Goal: Information Seeking & Learning: Learn about a topic

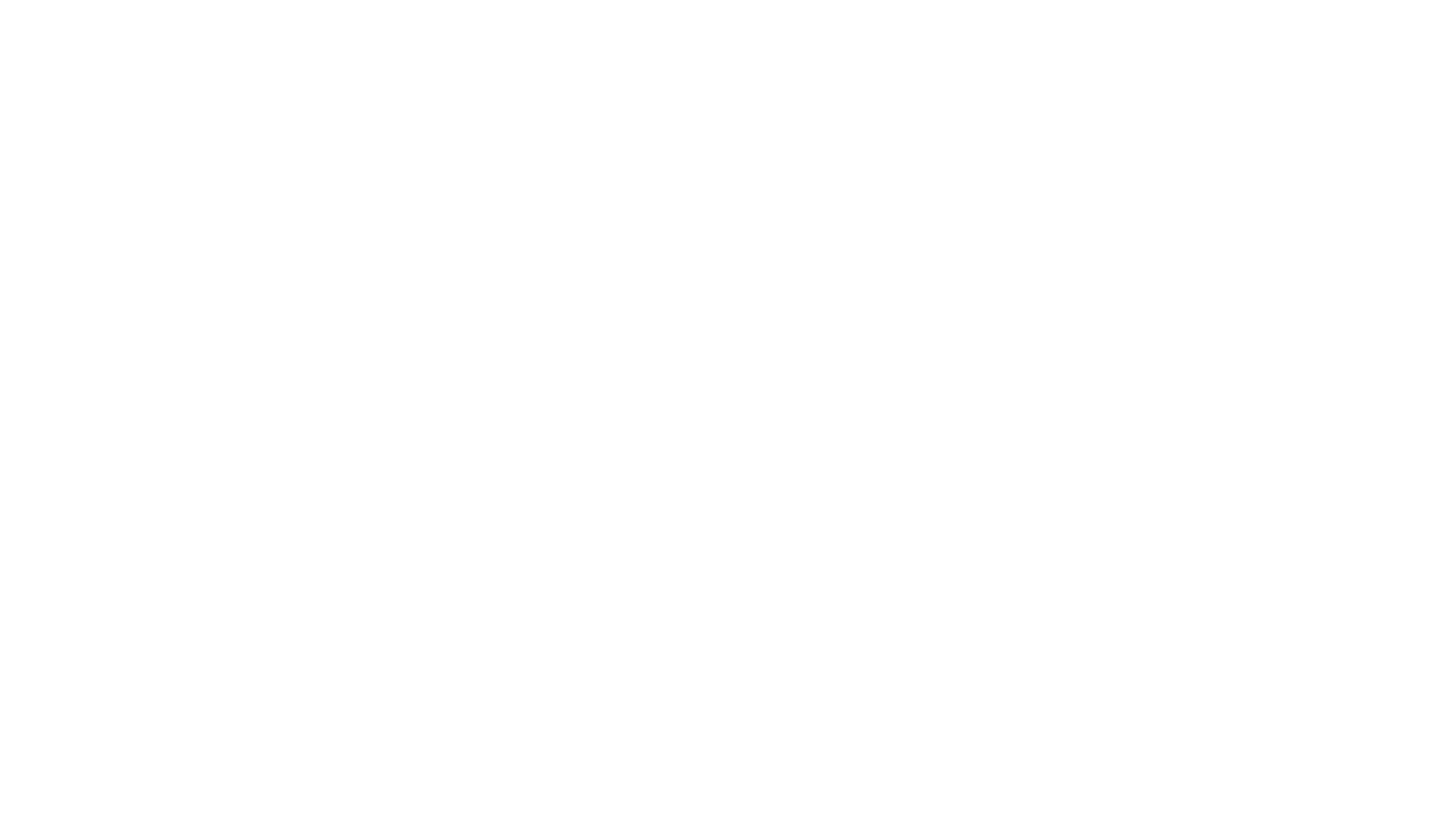
select select "Song"
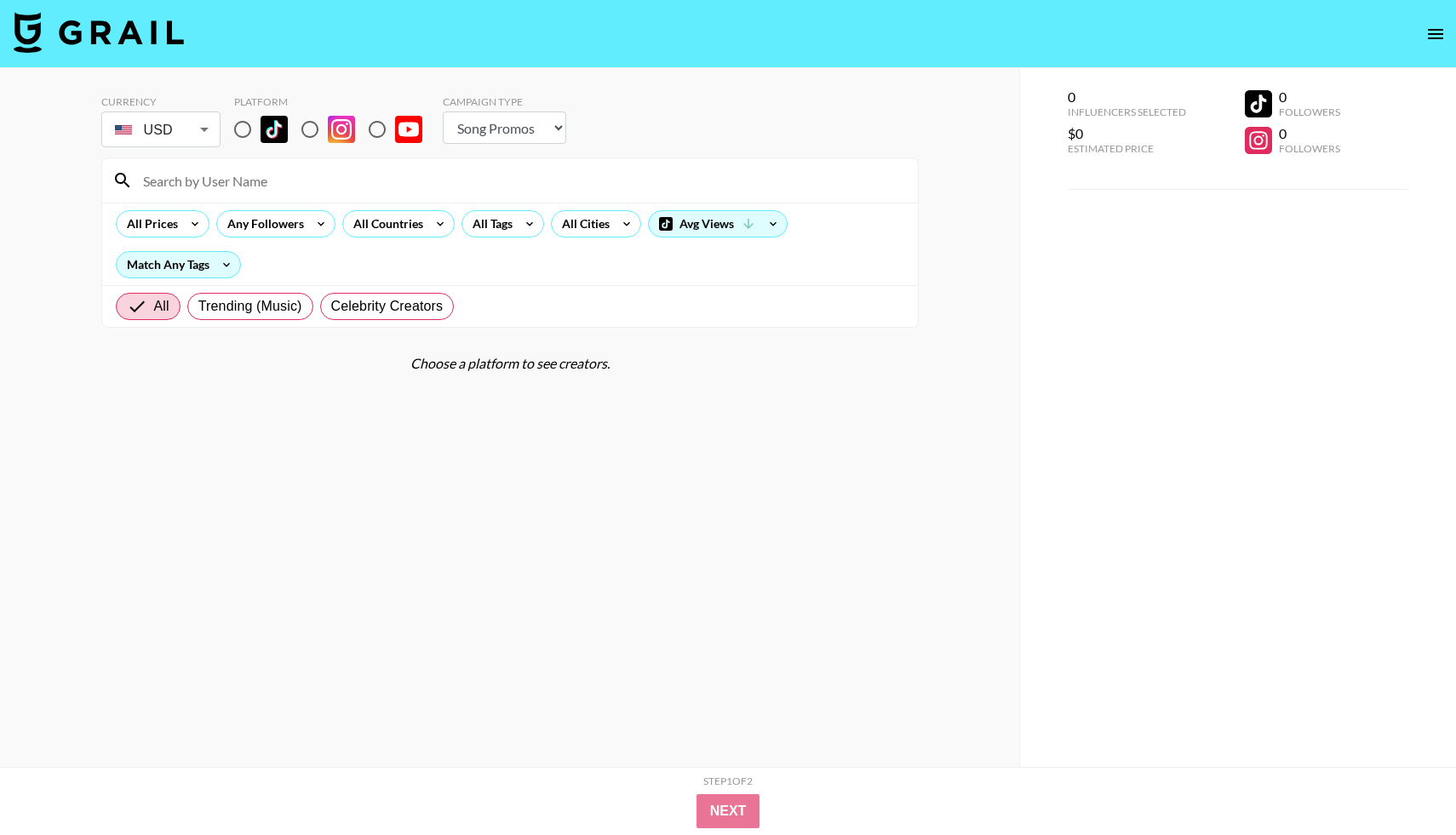
click at [241, 126] on input "radio" at bounding box center [242, 129] width 36 height 36
radio input "true"
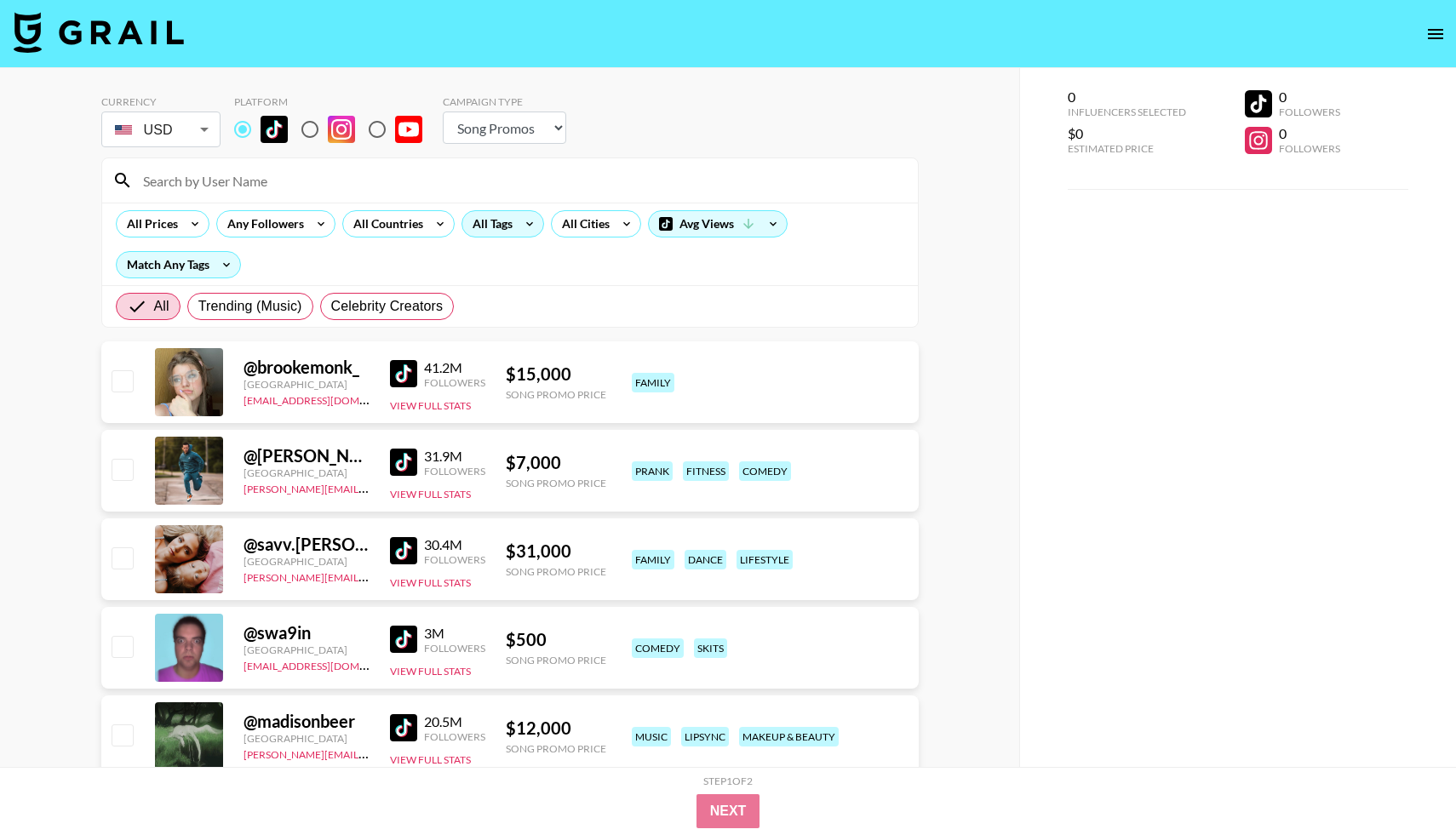
click at [493, 218] on div "All Tags" at bounding box center [489, 224] width 53 height 26
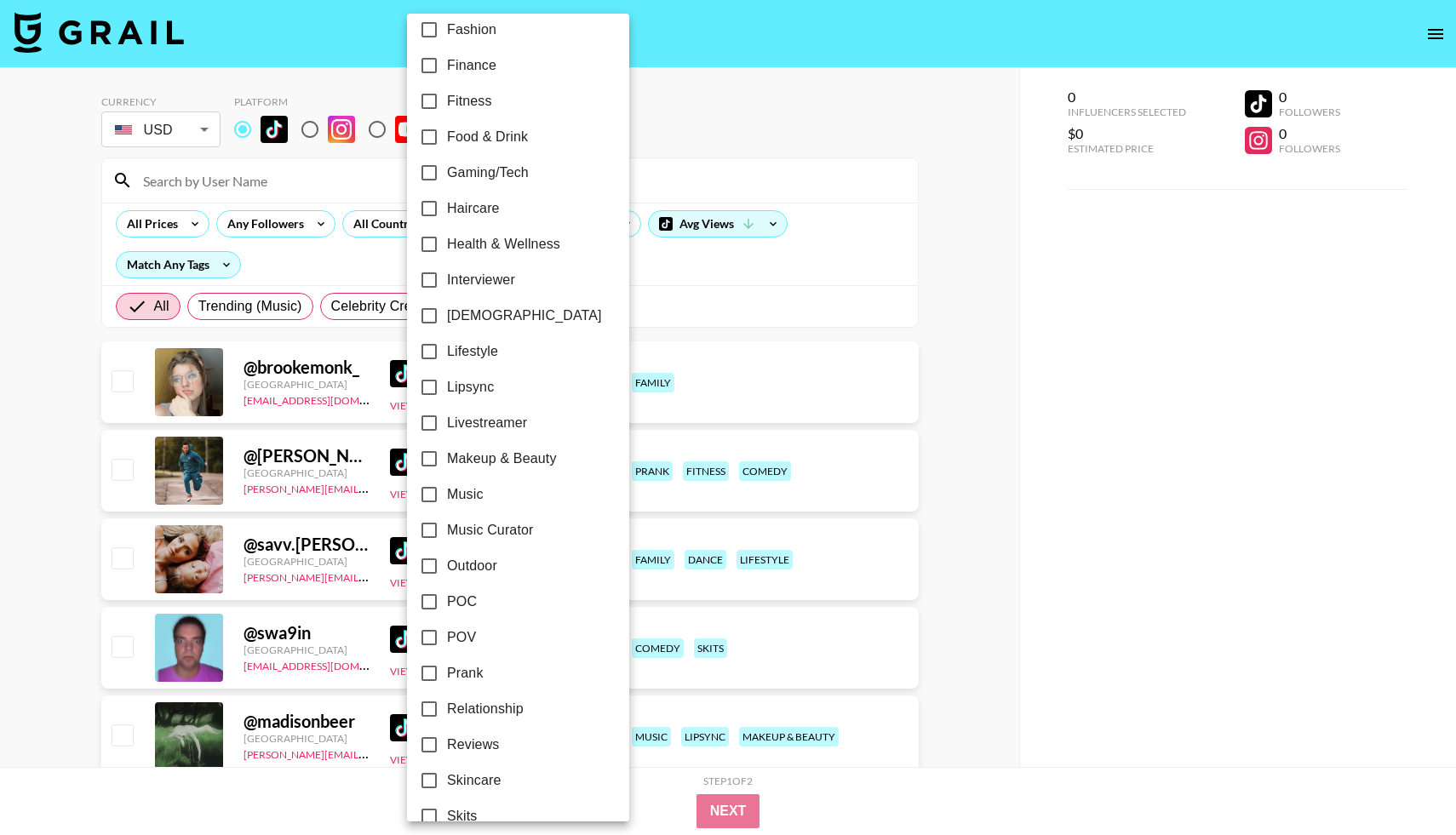
scroll to position [552, 0]
click at [432, 708] on input "Relationship" at bounding box center [429, 709] width 36 height 36
checkbox input "true"
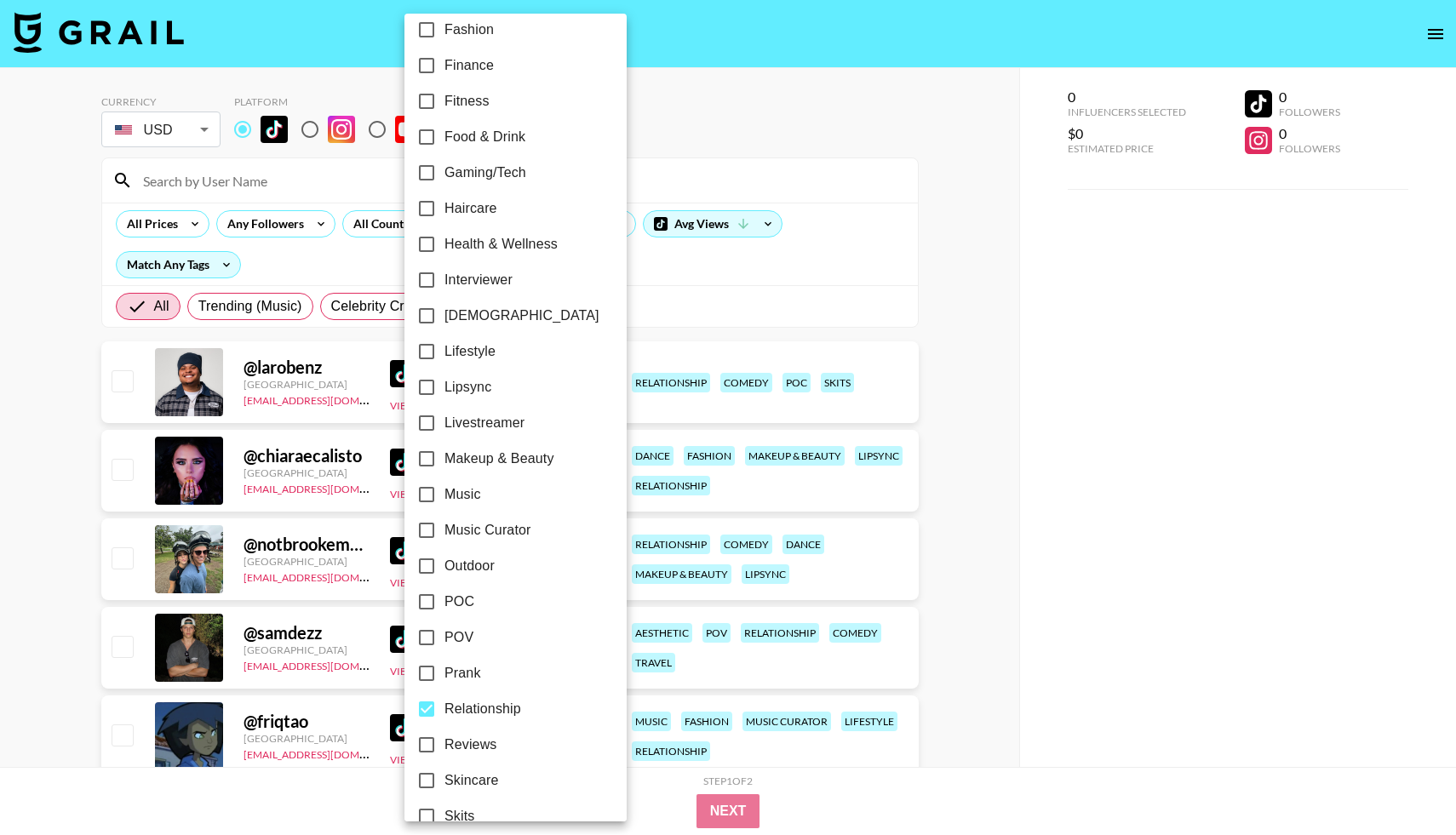
click at [184, 221] on div at bounding box center [728, 418] width 1456 height 835
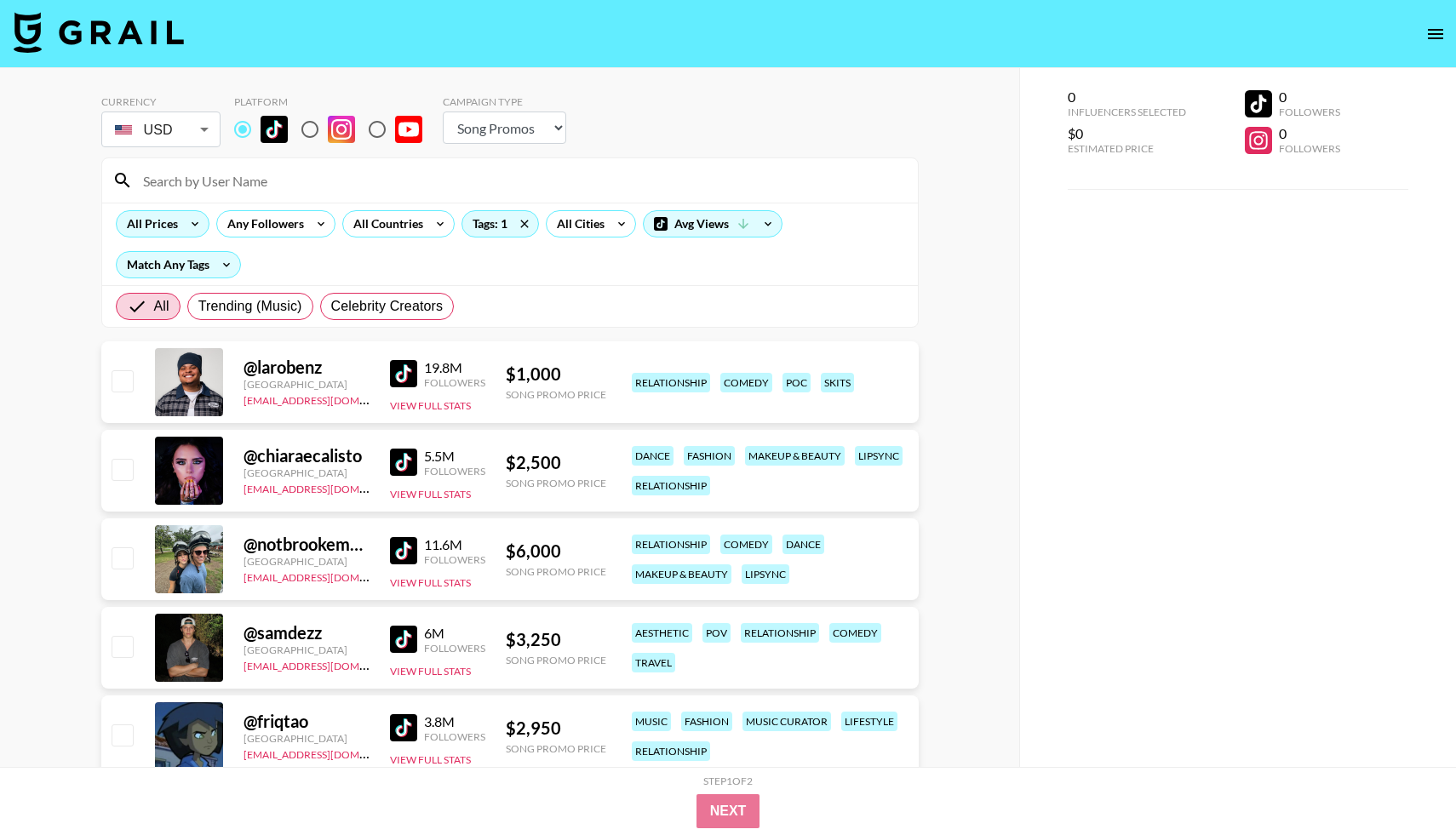
click at [204, 222] on icon at bounding box center [195, 224] width 28 height 26
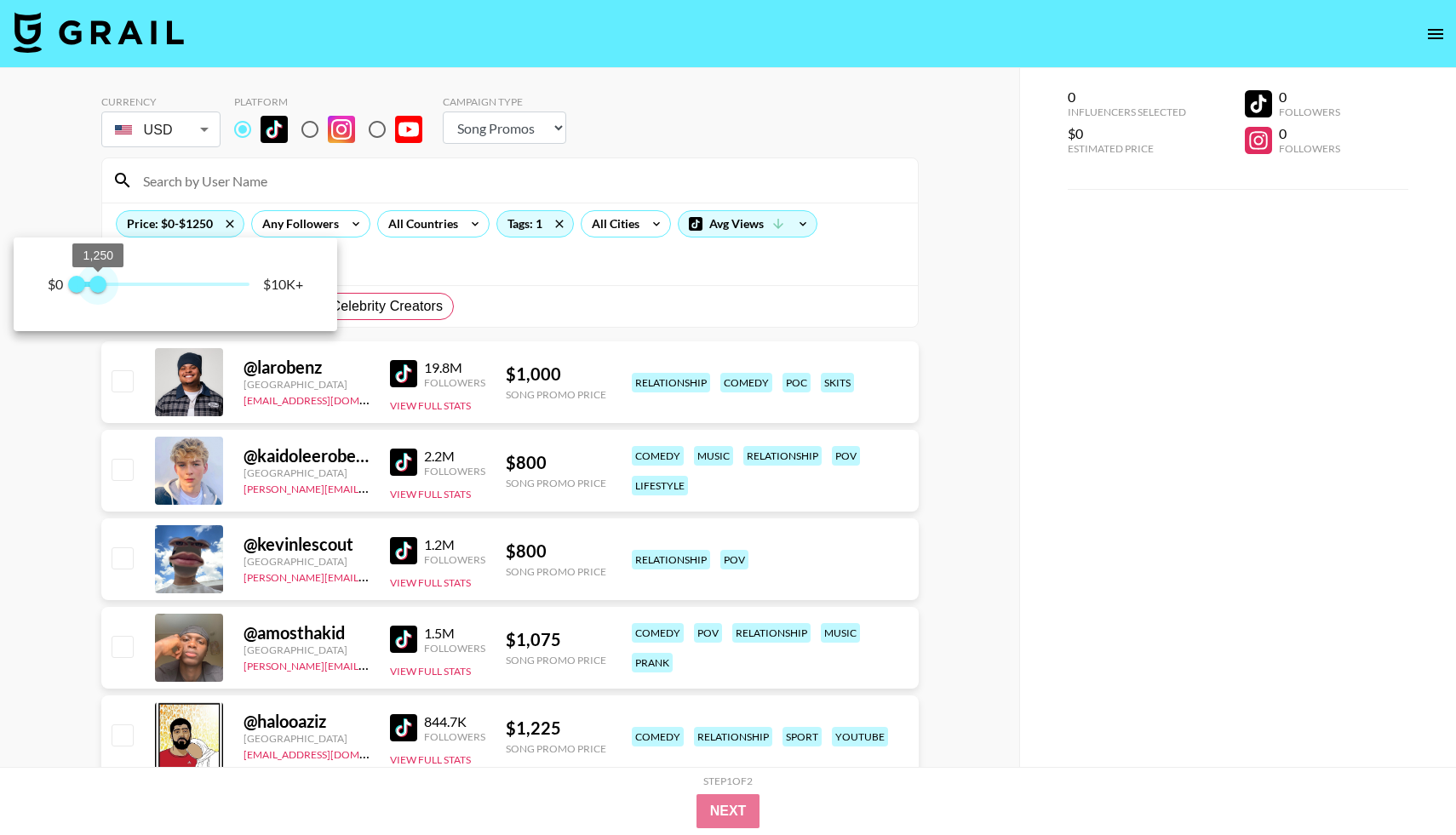
type input "750"
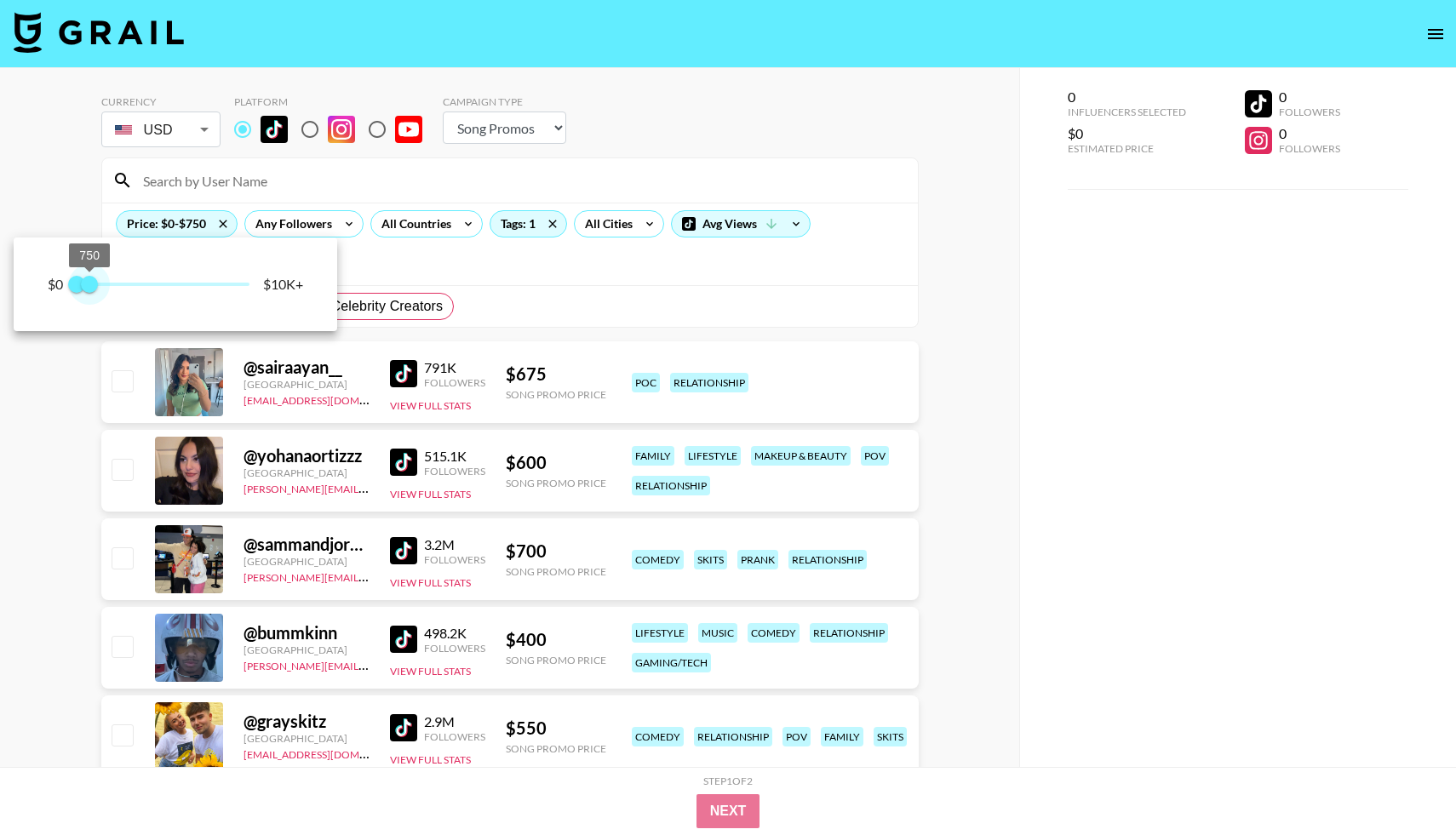
drag, startPoint x: 250, startPoint y: 286, endPoint x: 90, endPoint y: 285, distance: 160.0
click at [90, 285] on span "750" at bounding box center [89, 284] width 17 height 17
click at [727, 274] on div at bounding box center [728, 418] width 1456 height 835
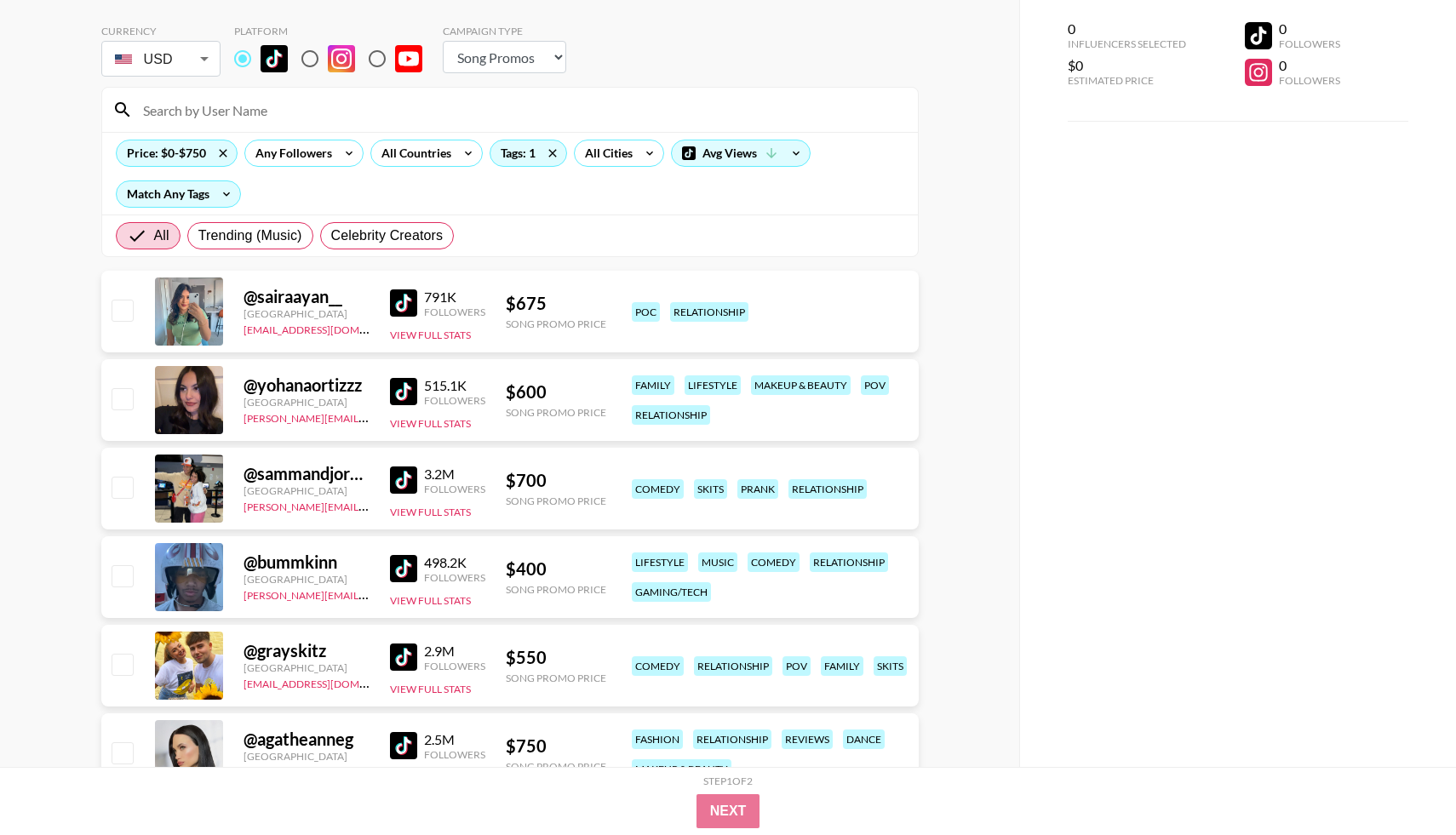
scroll to position [105, 0]
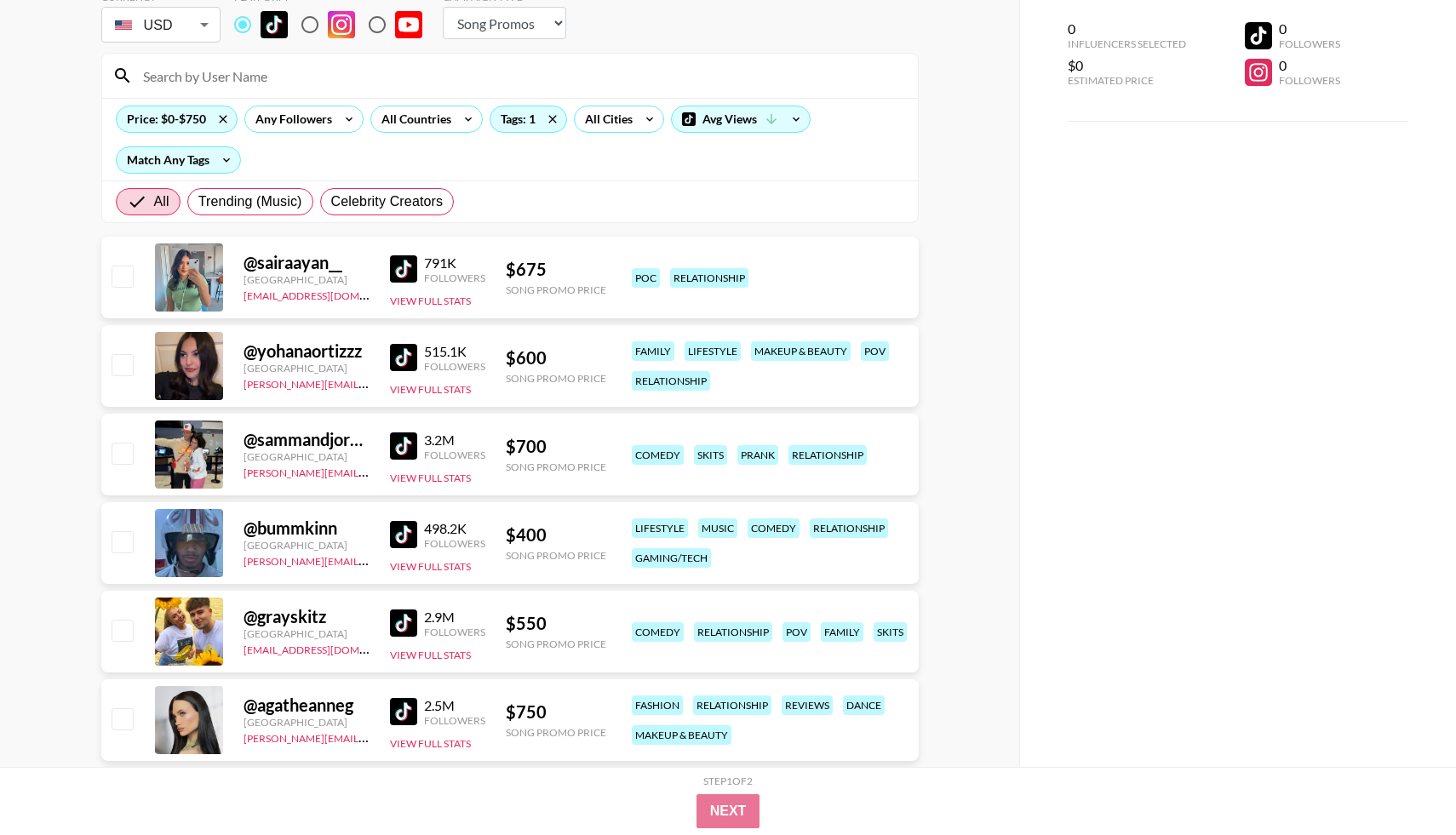
click at [400, 453] on img at bounding box center [404, 446] width 28 height 28
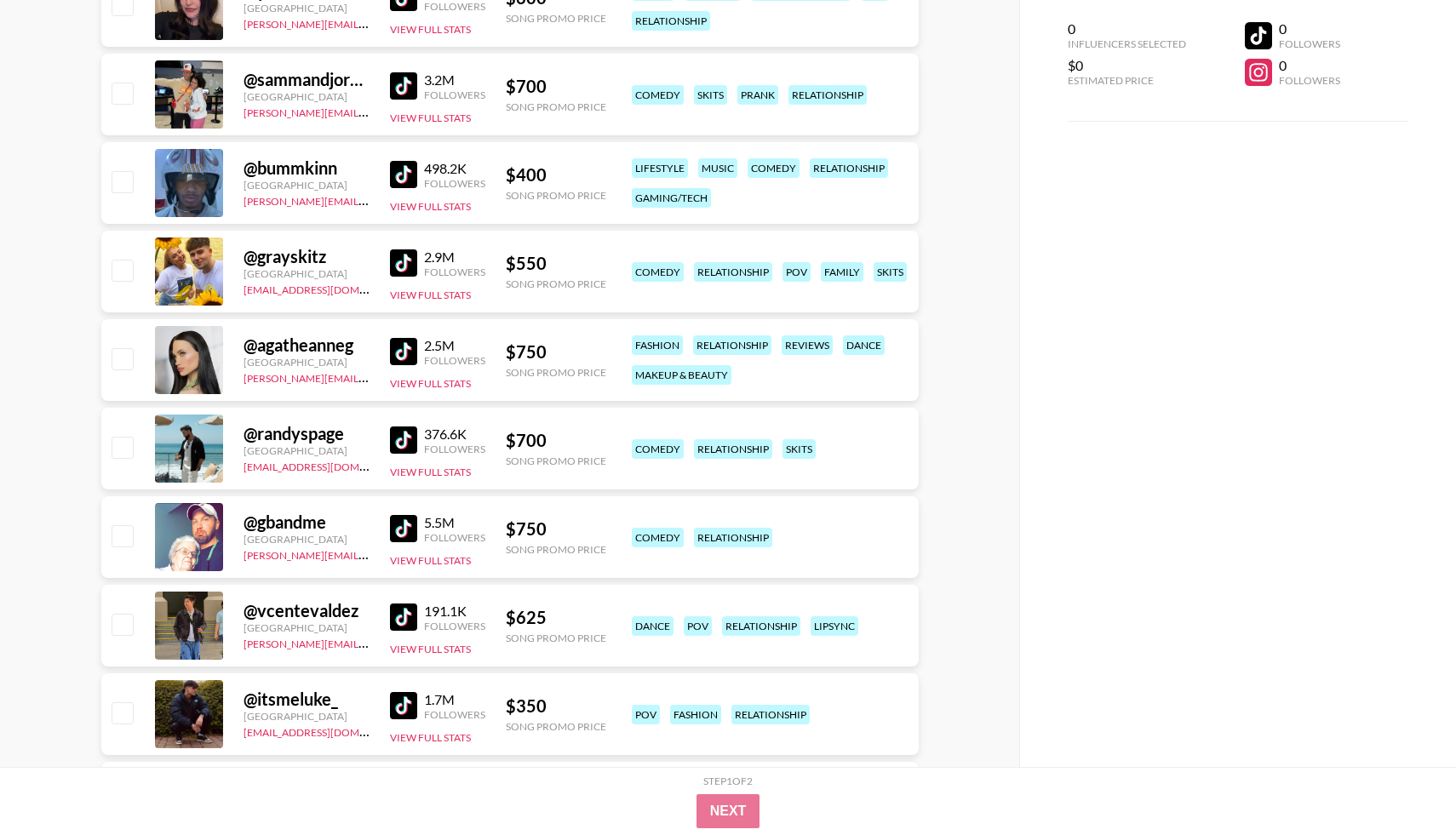
scroll to position [565, 0]
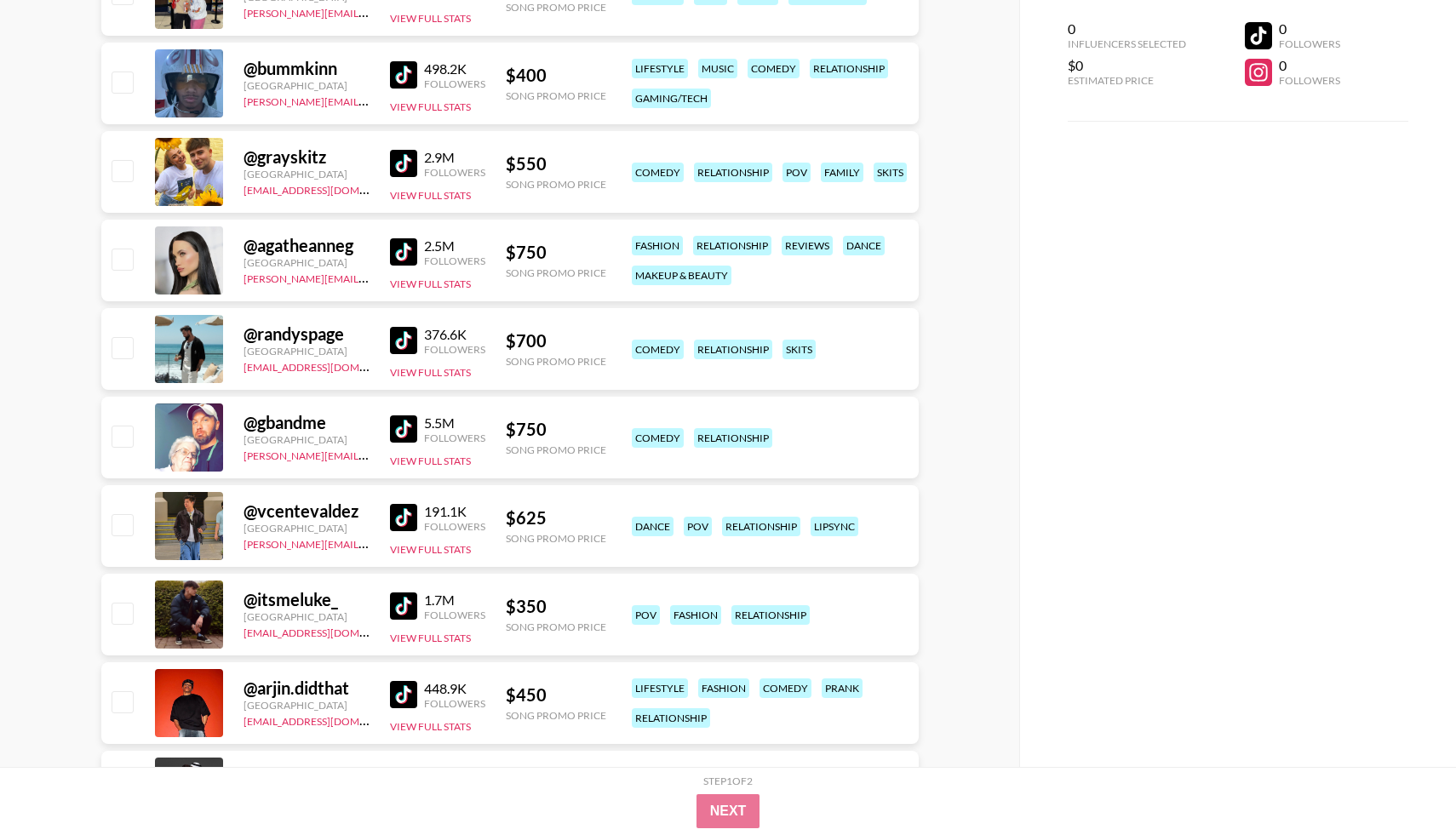
click at [415, 345] on img at bounding box center [404, 341] width 28 height 28
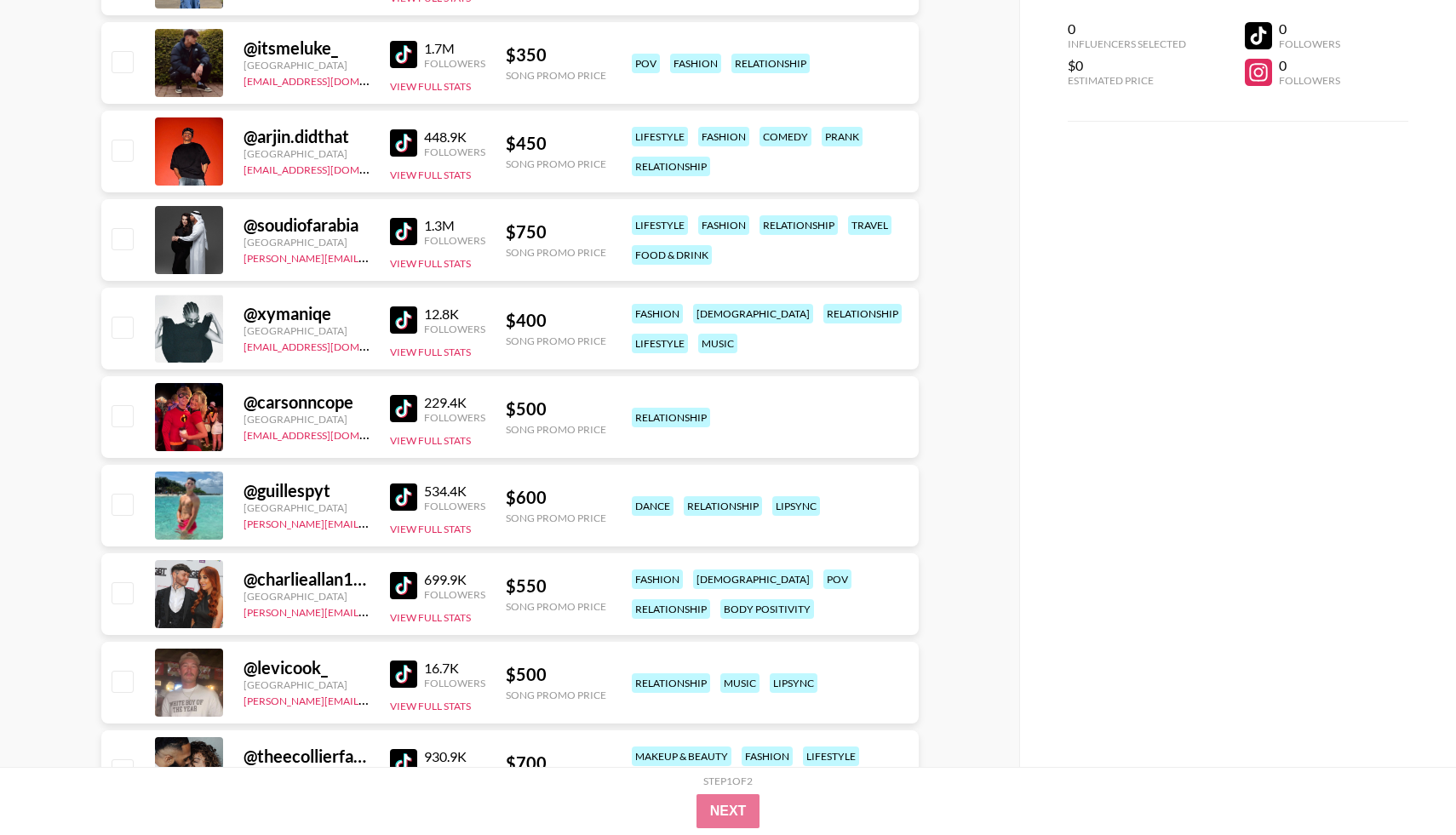
scroll to position [1194, 0]
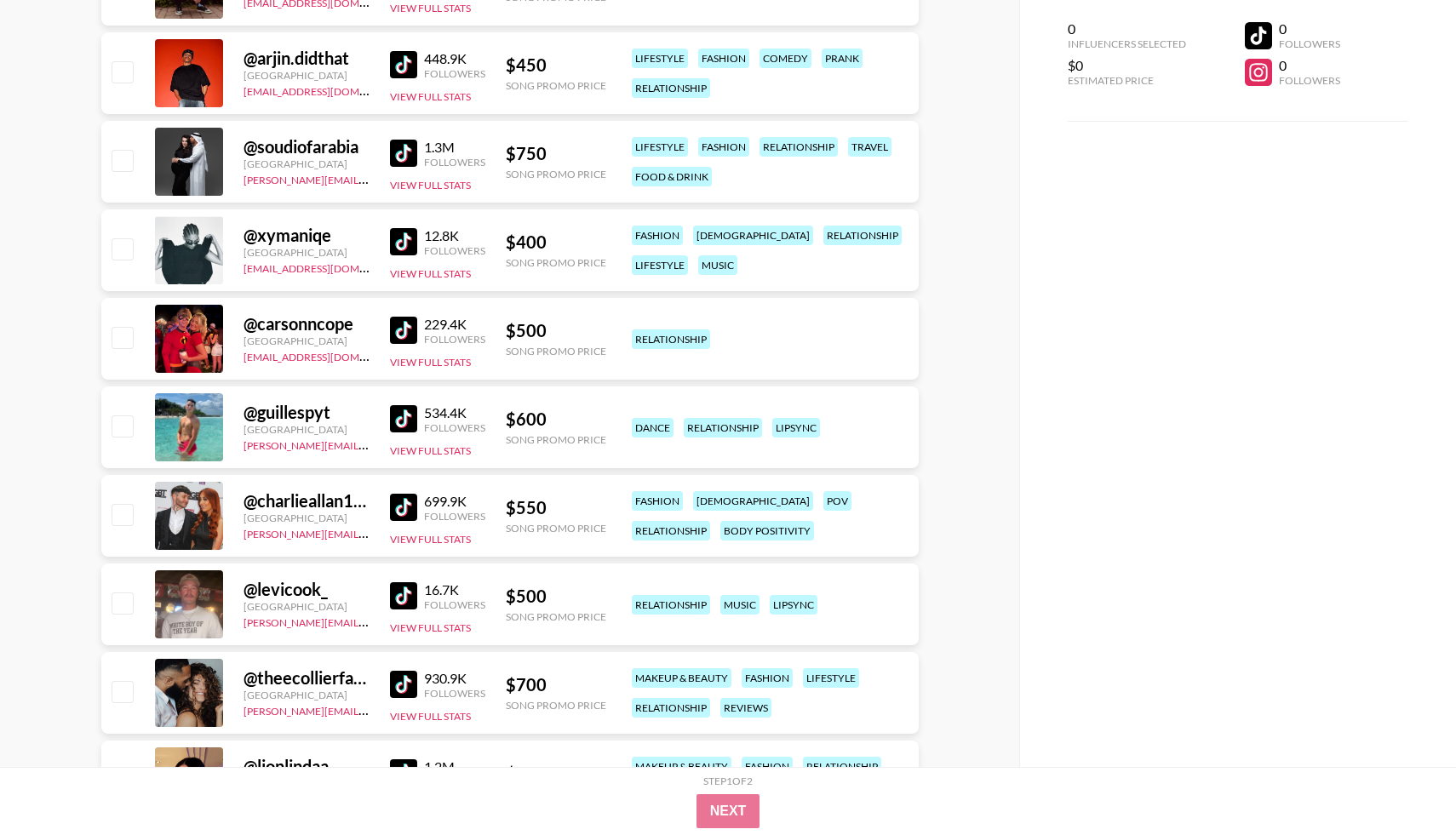
click at [411, 331] on img at bounding box center [404, 331] width 28 height 28
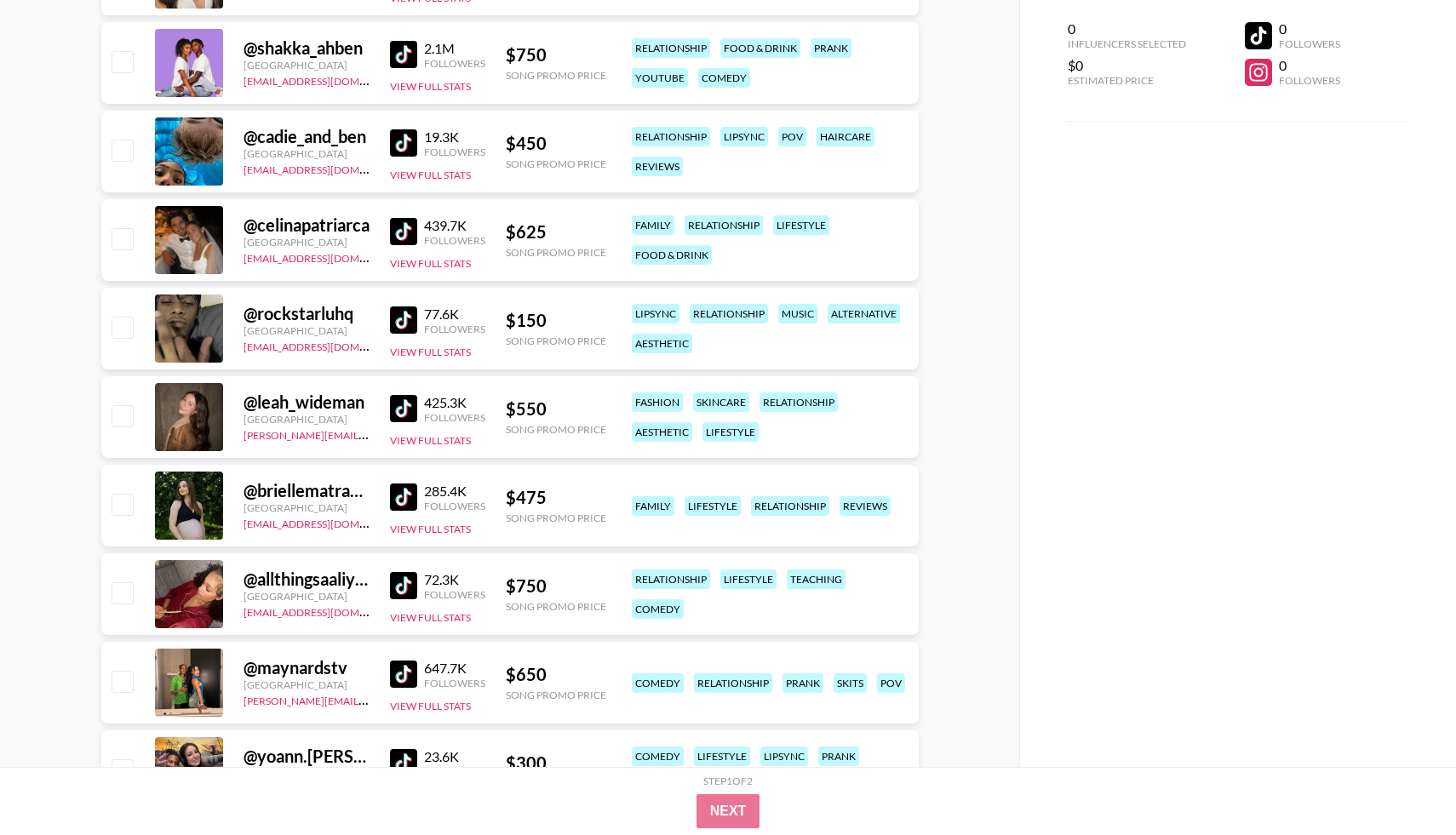
scroll to position [2375, 0]
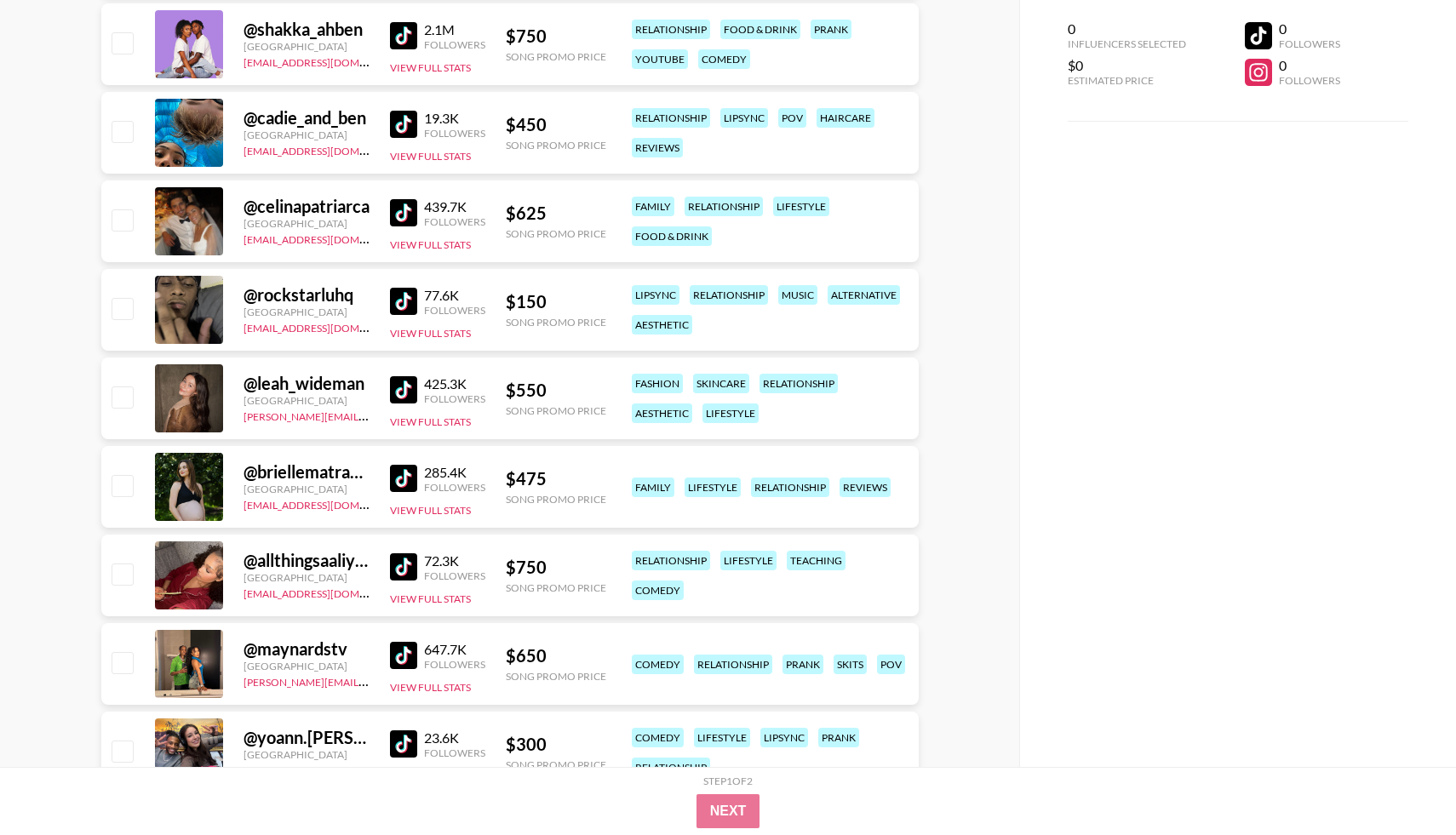
click at [405, 219] on img at bounding box center [404, 213] width 28 height 28
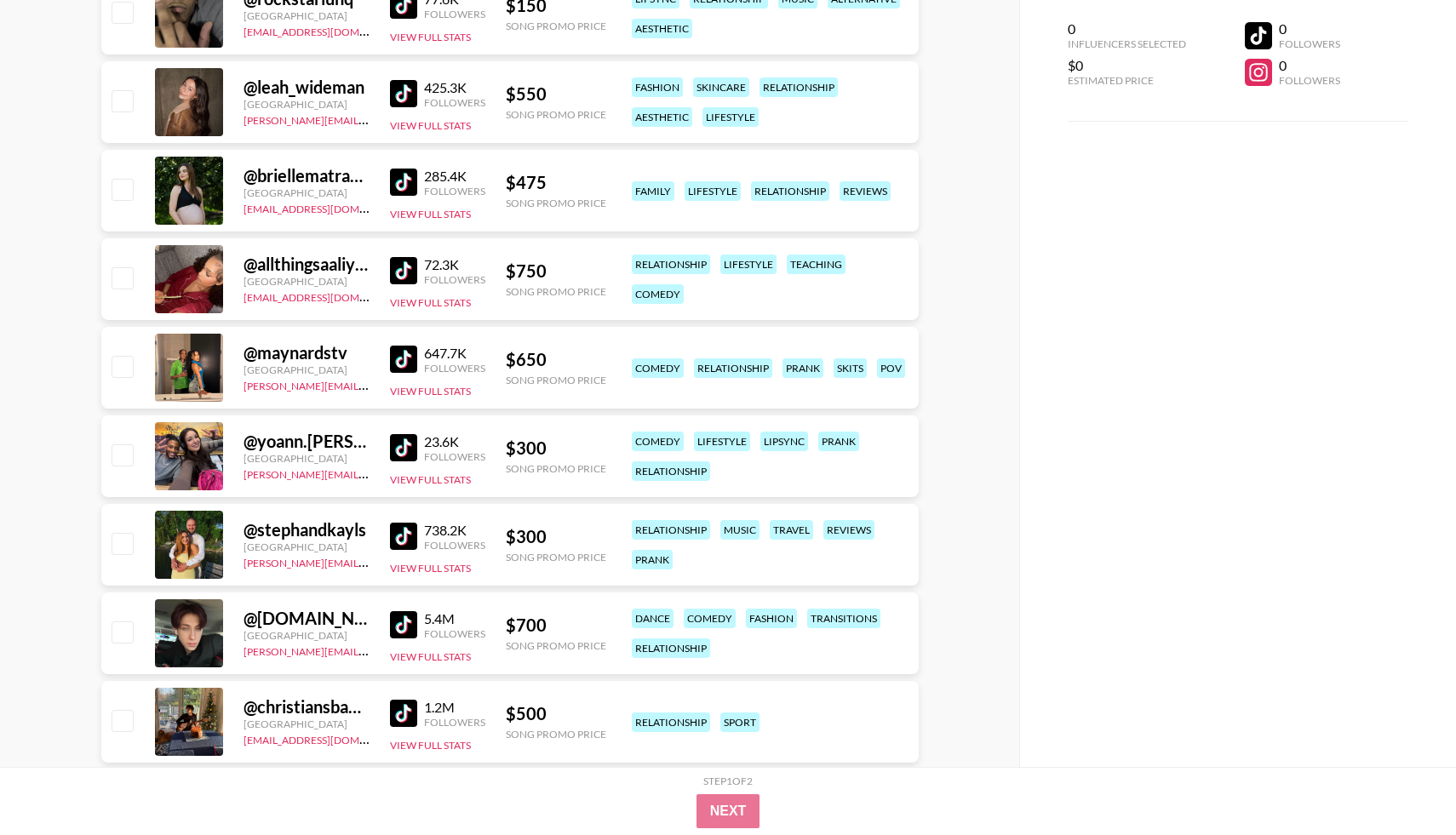
scroll to position [2670, 0]
click at [410, 532] on img at bounding box center [404, 537] width 28 height 28
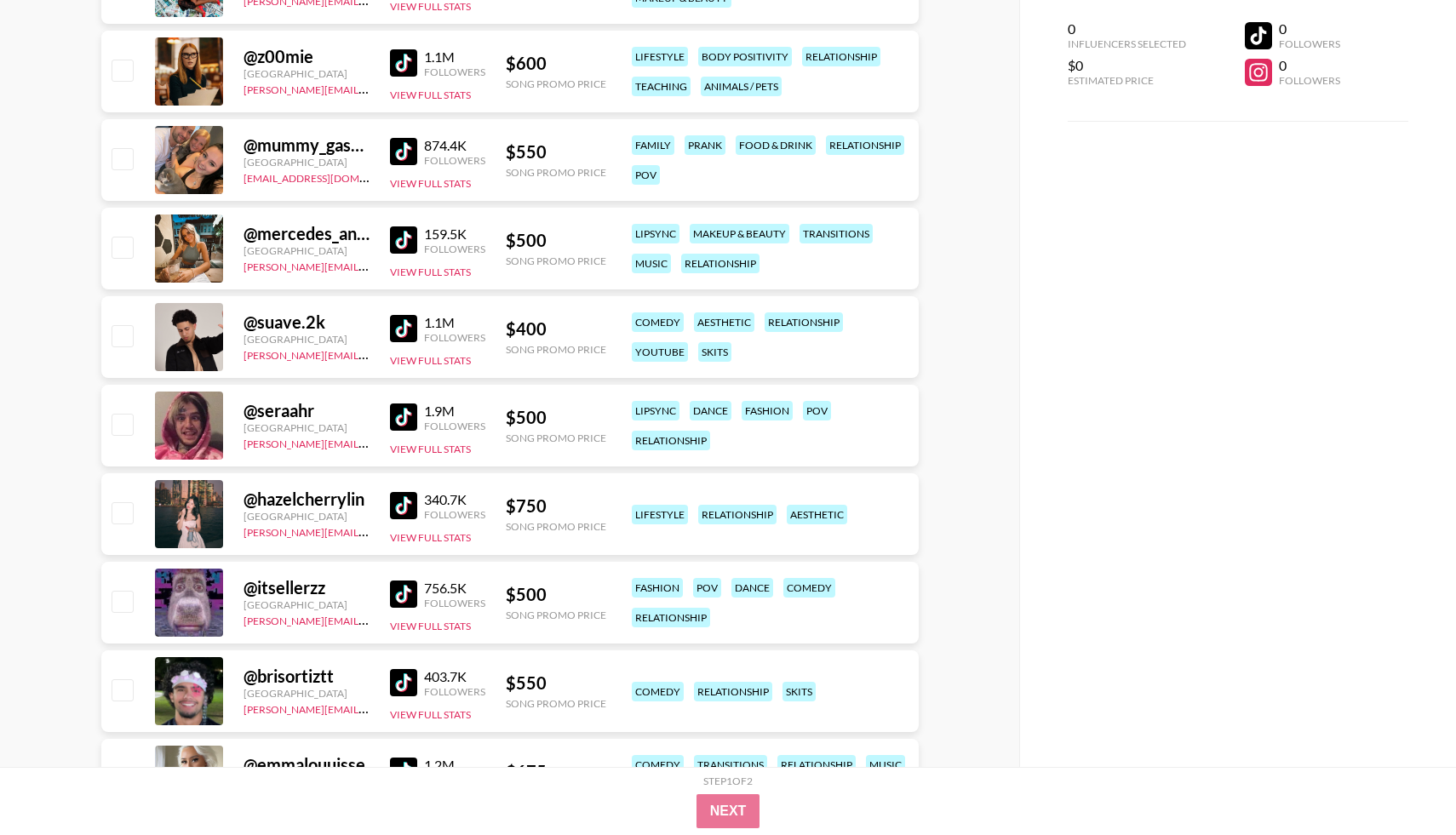
scroll to position [5431, 0]
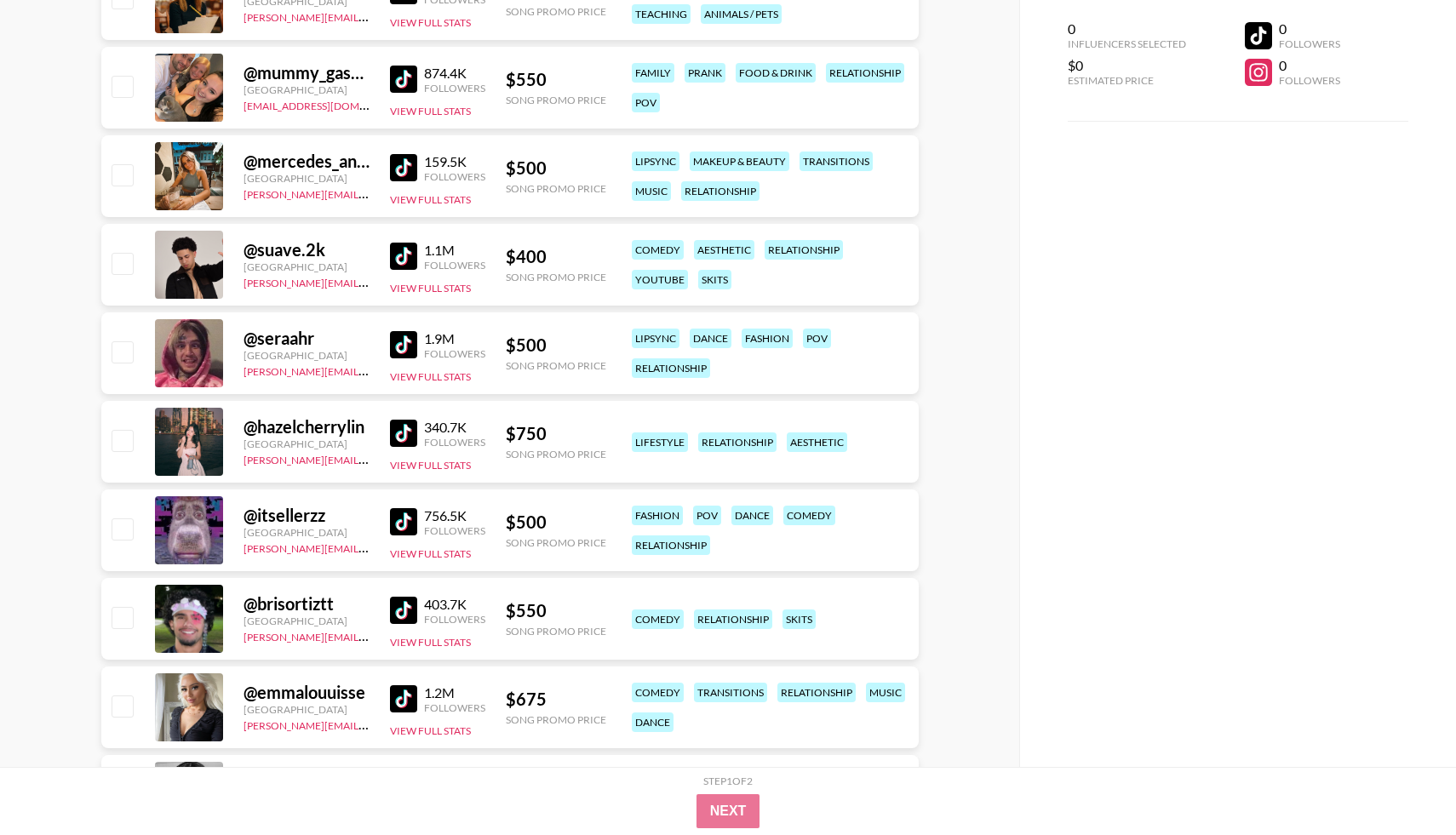
click at [412, 173] on img at bounding box center [404, 168] width 28 height 28
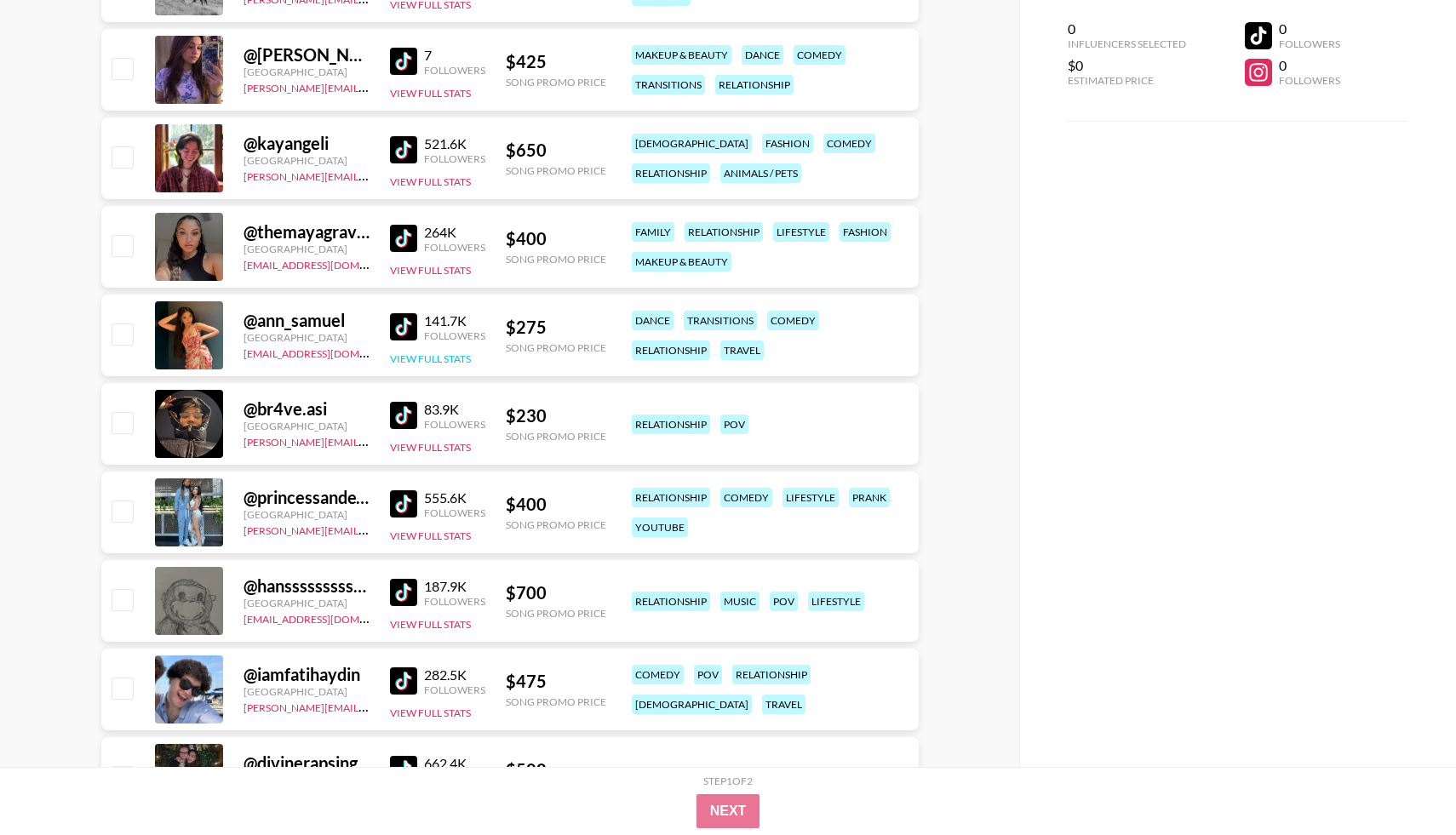
scroll to position [8552, 0]
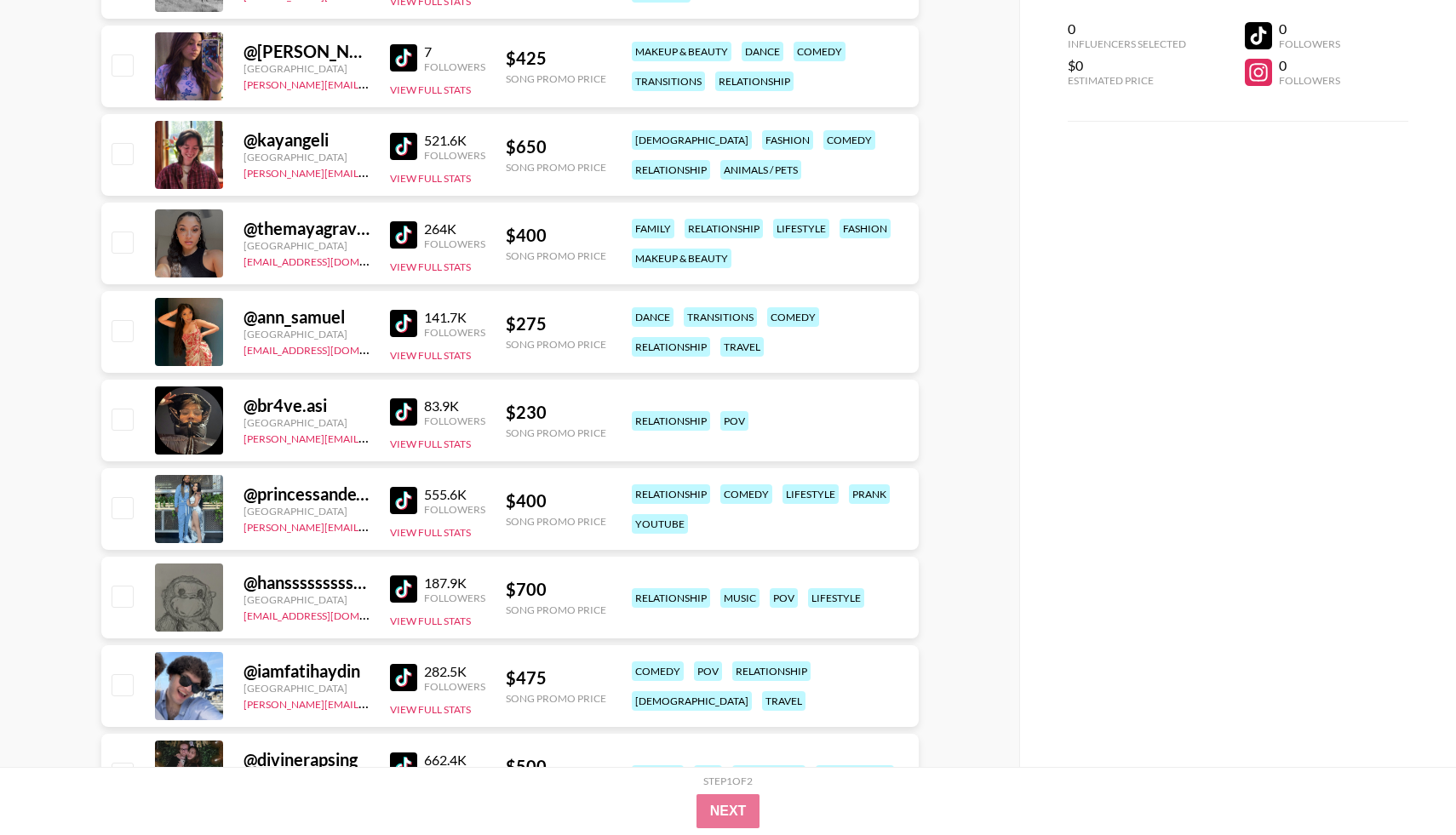
click at [401, 246] on img at bounding box center [404, 235] width 28 height 28
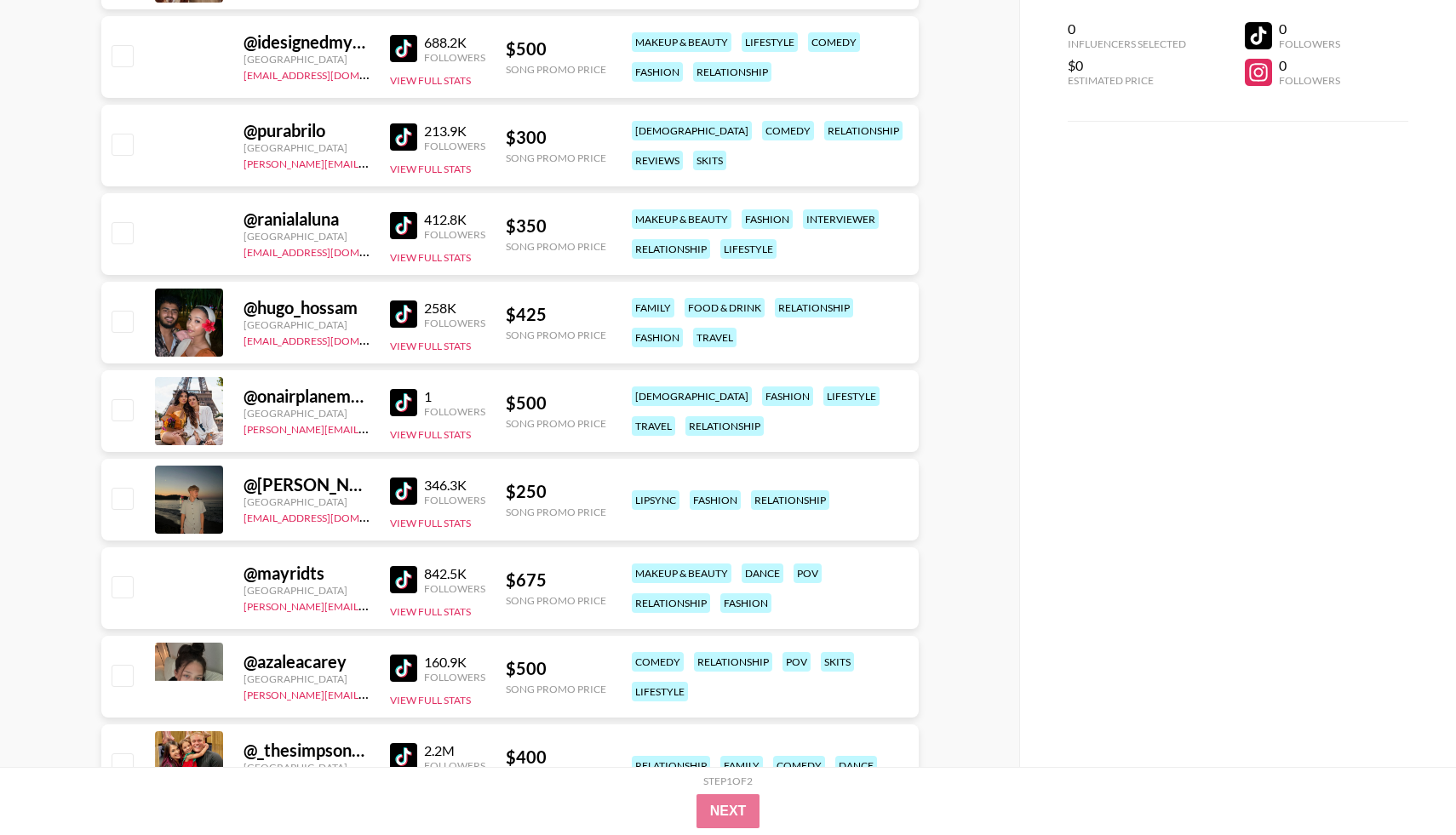
scroll to position [11273, 0]
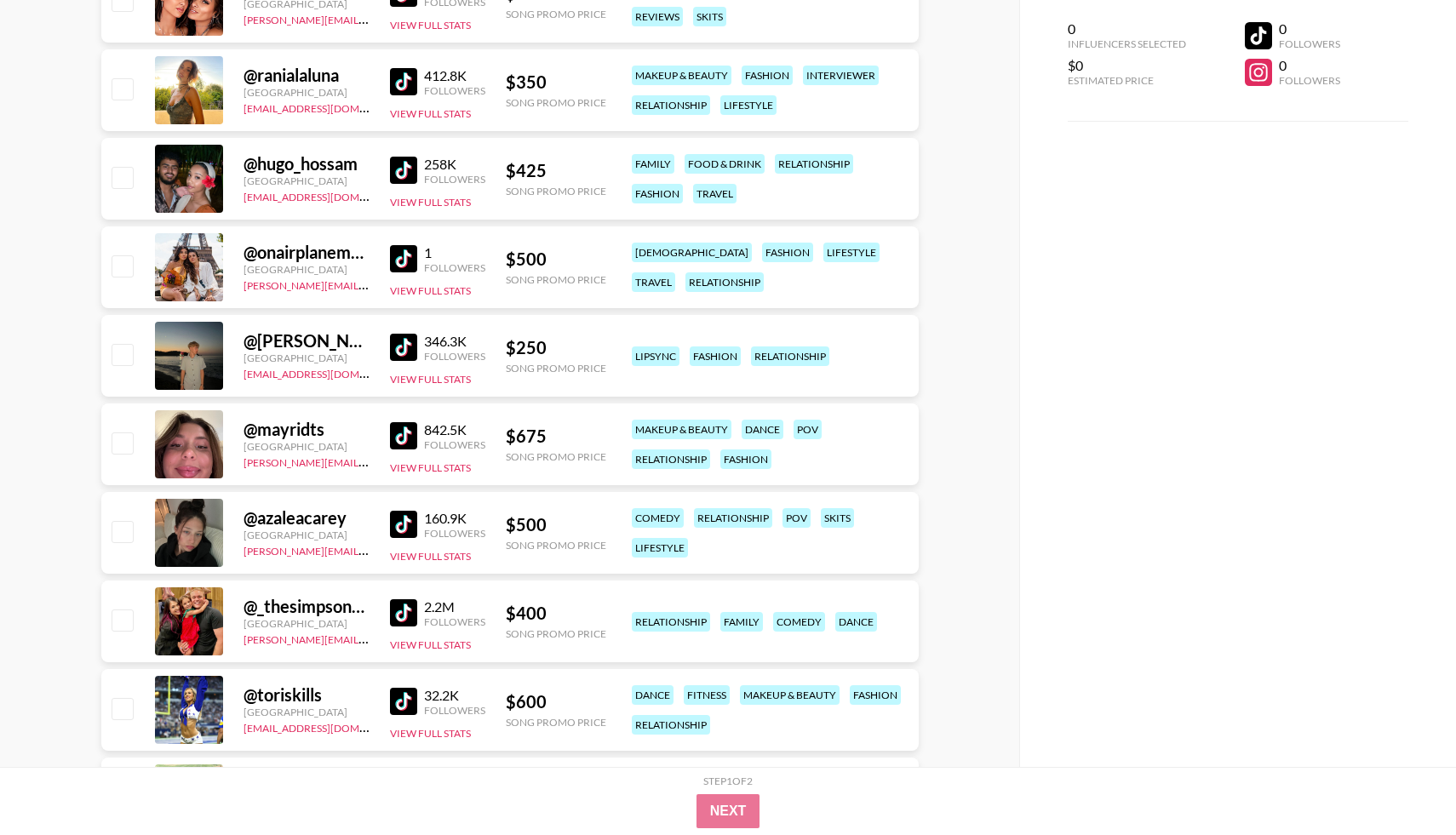
click at [396, 353] on img at bounding box center [404, 347] width 28 height 28
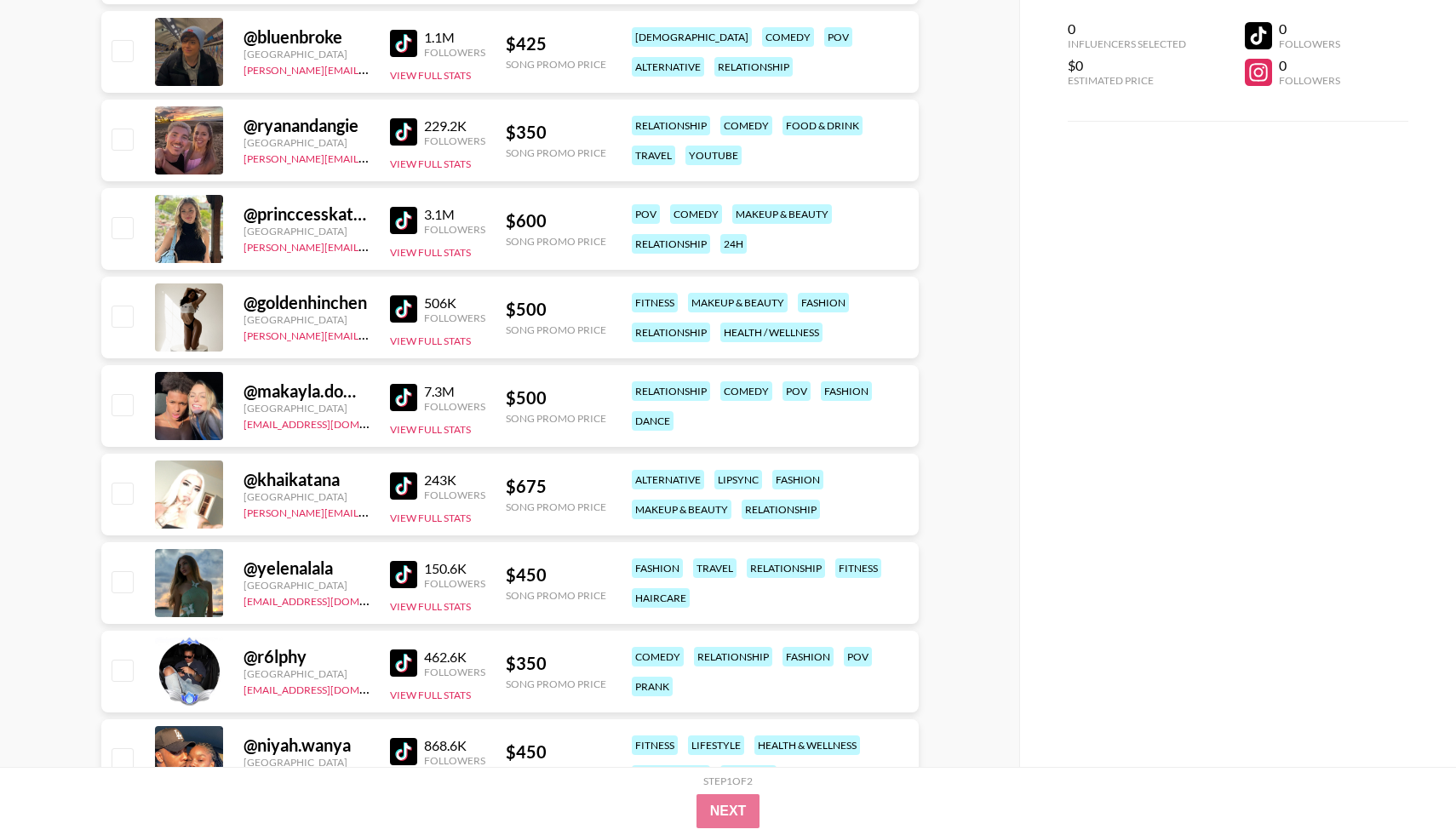
scroll to position [12563, 0]
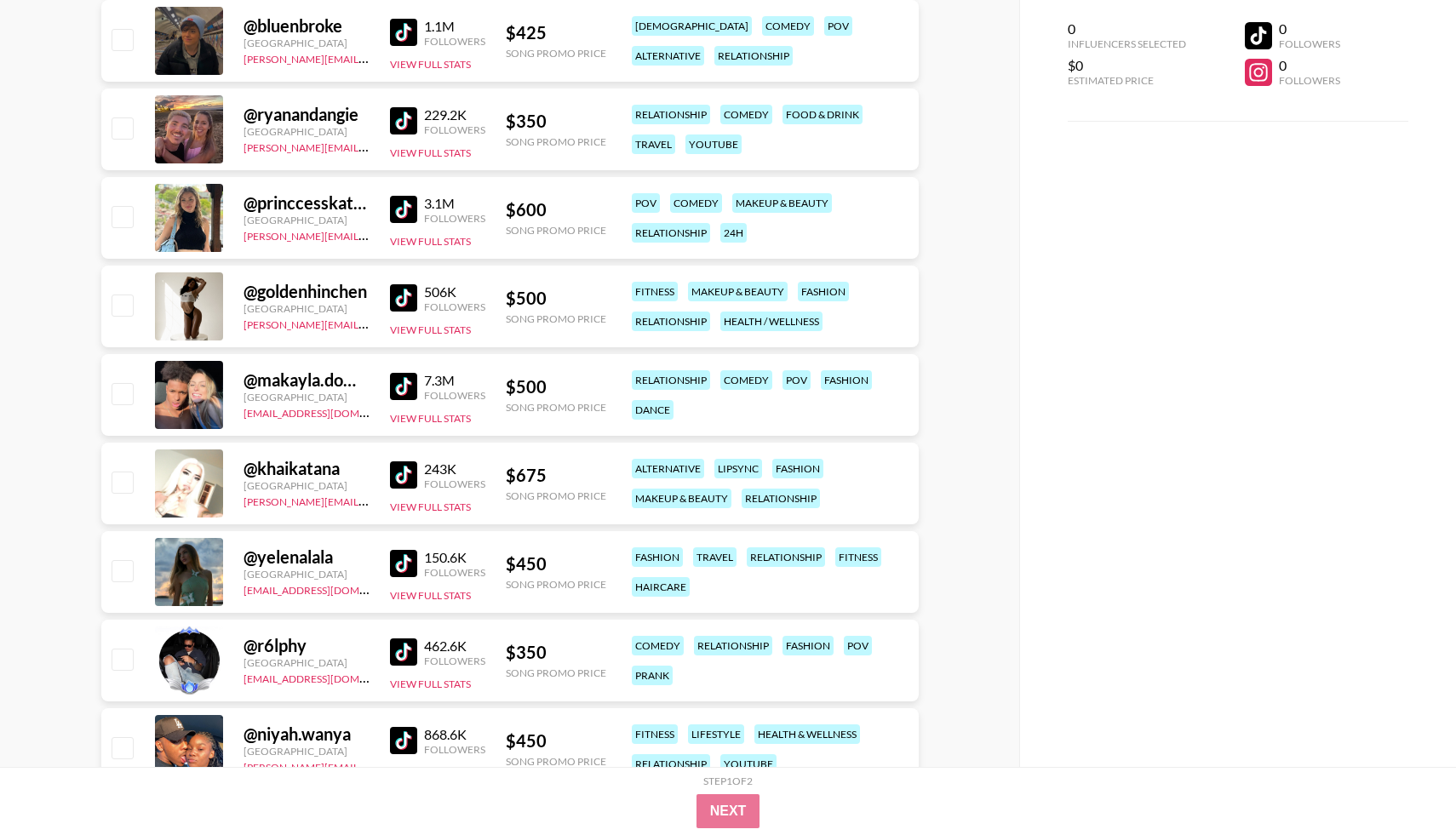
click at [407, 116] on img at bounding box center [404, 121] width 28 height 28
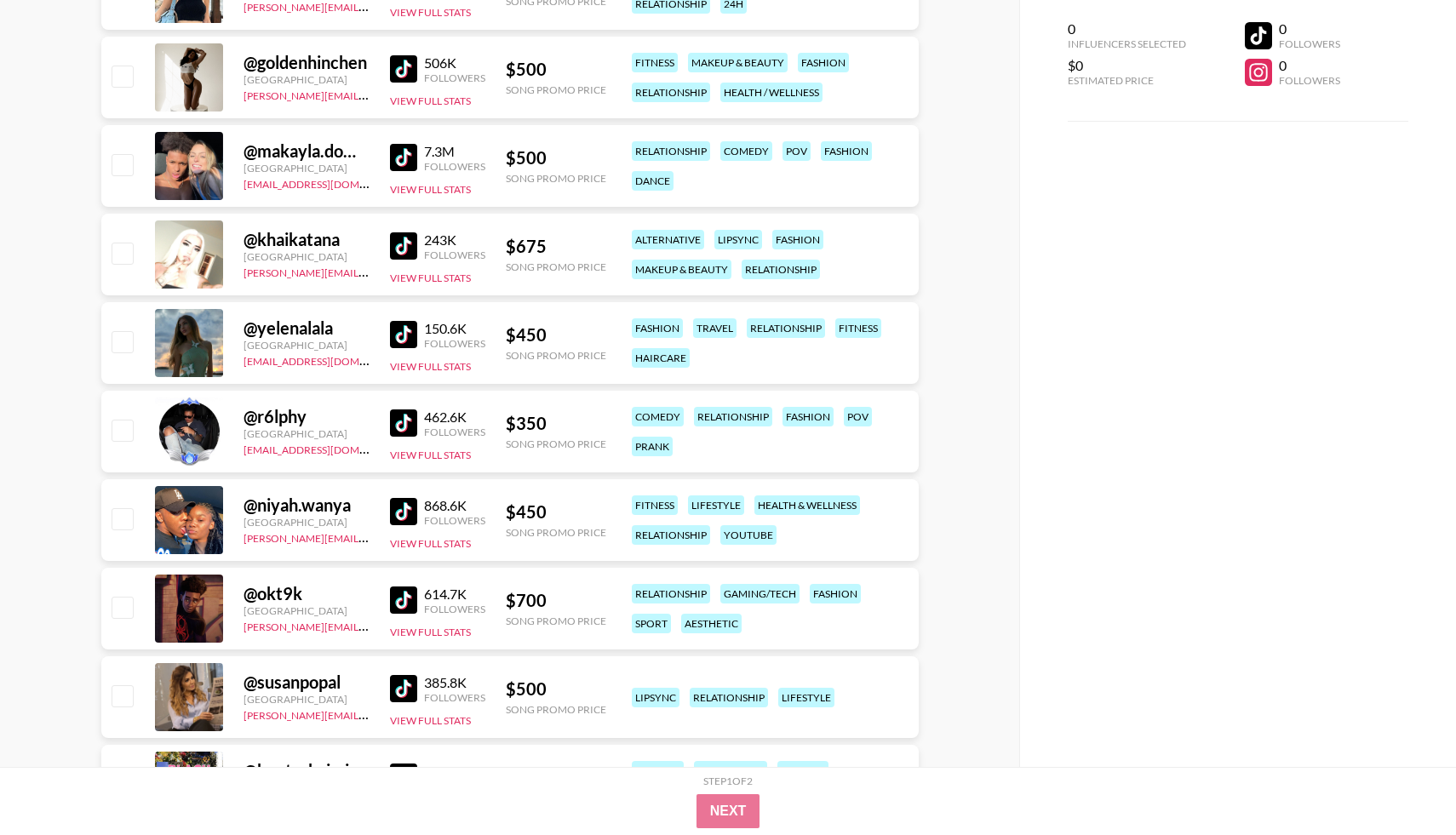
scroll to position [12814, 0]
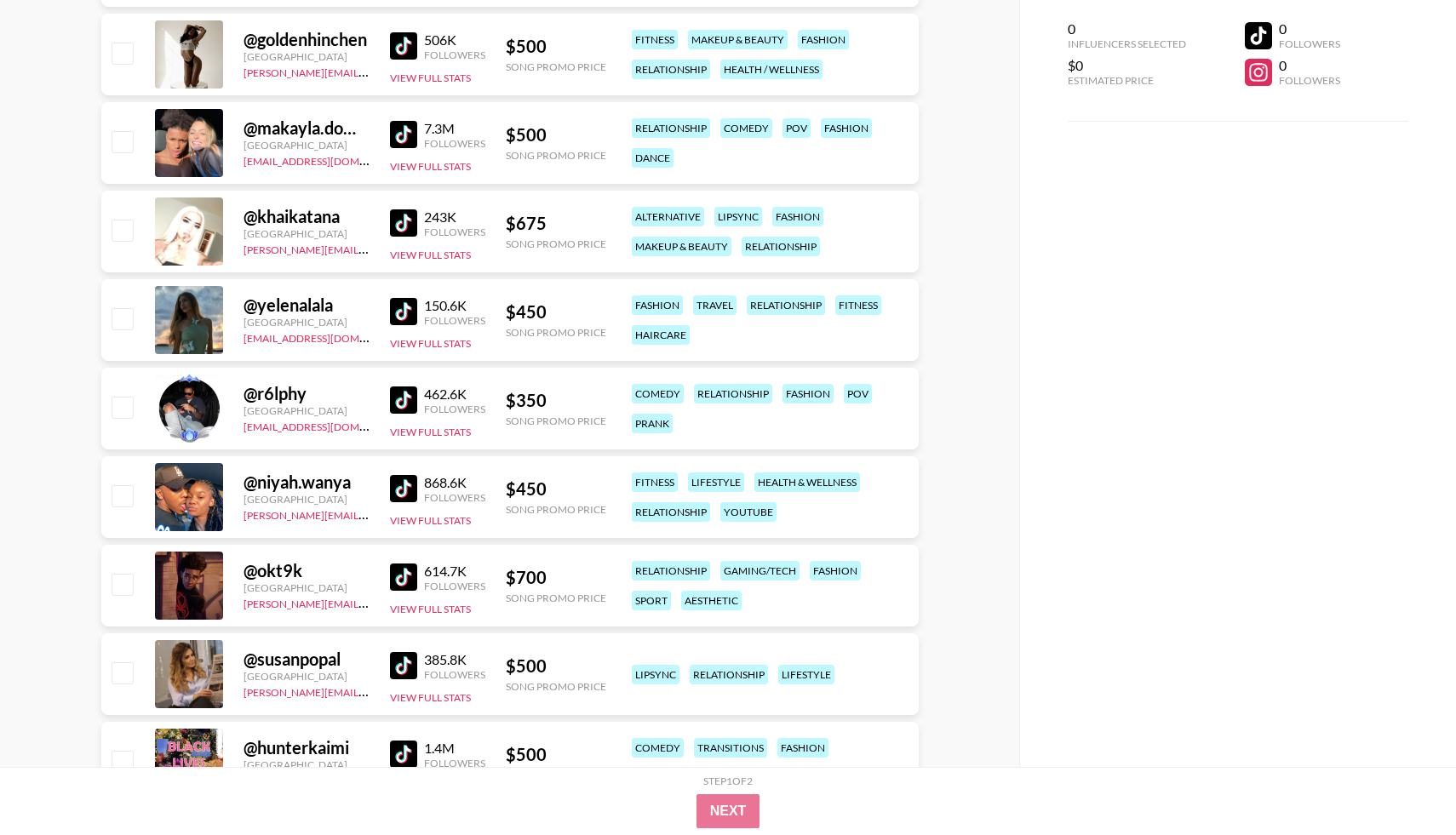
click at [405, 315] on img at bounding box center [404, 312] width 28 height 28
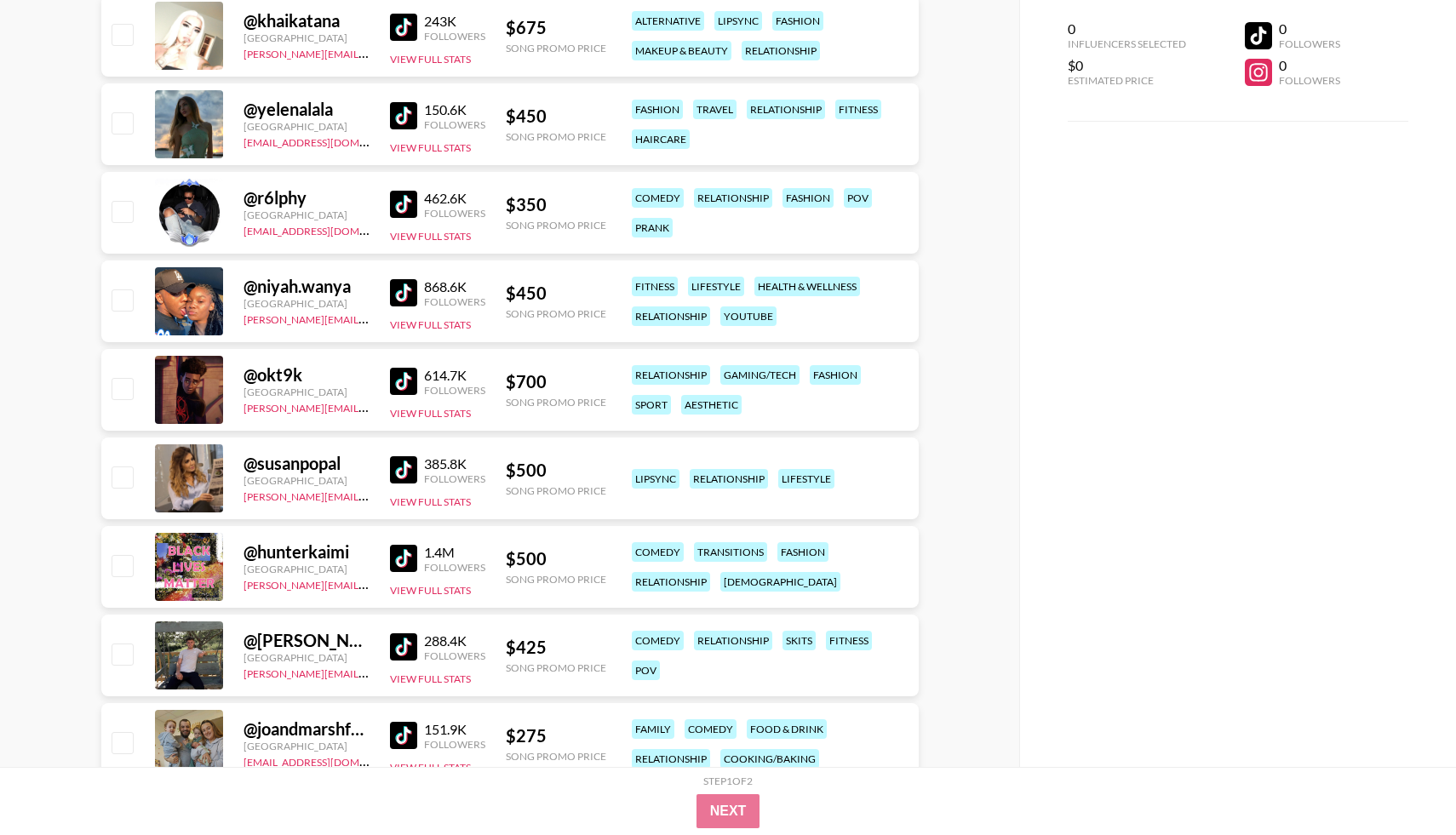
scroll to position [13040, 0]
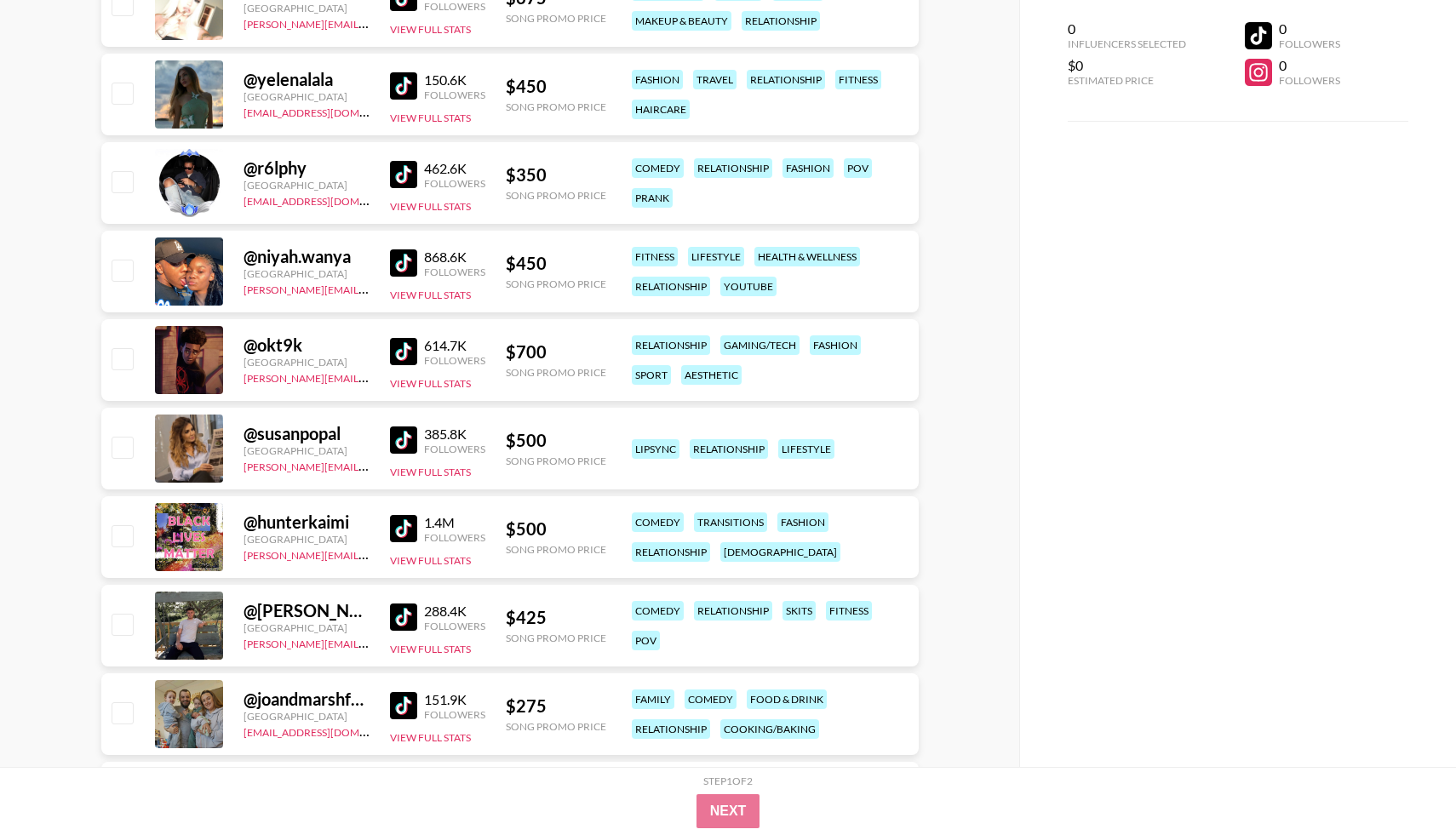
click at [403, 445] on img at bounding box center [404, 441] width 28 height 28
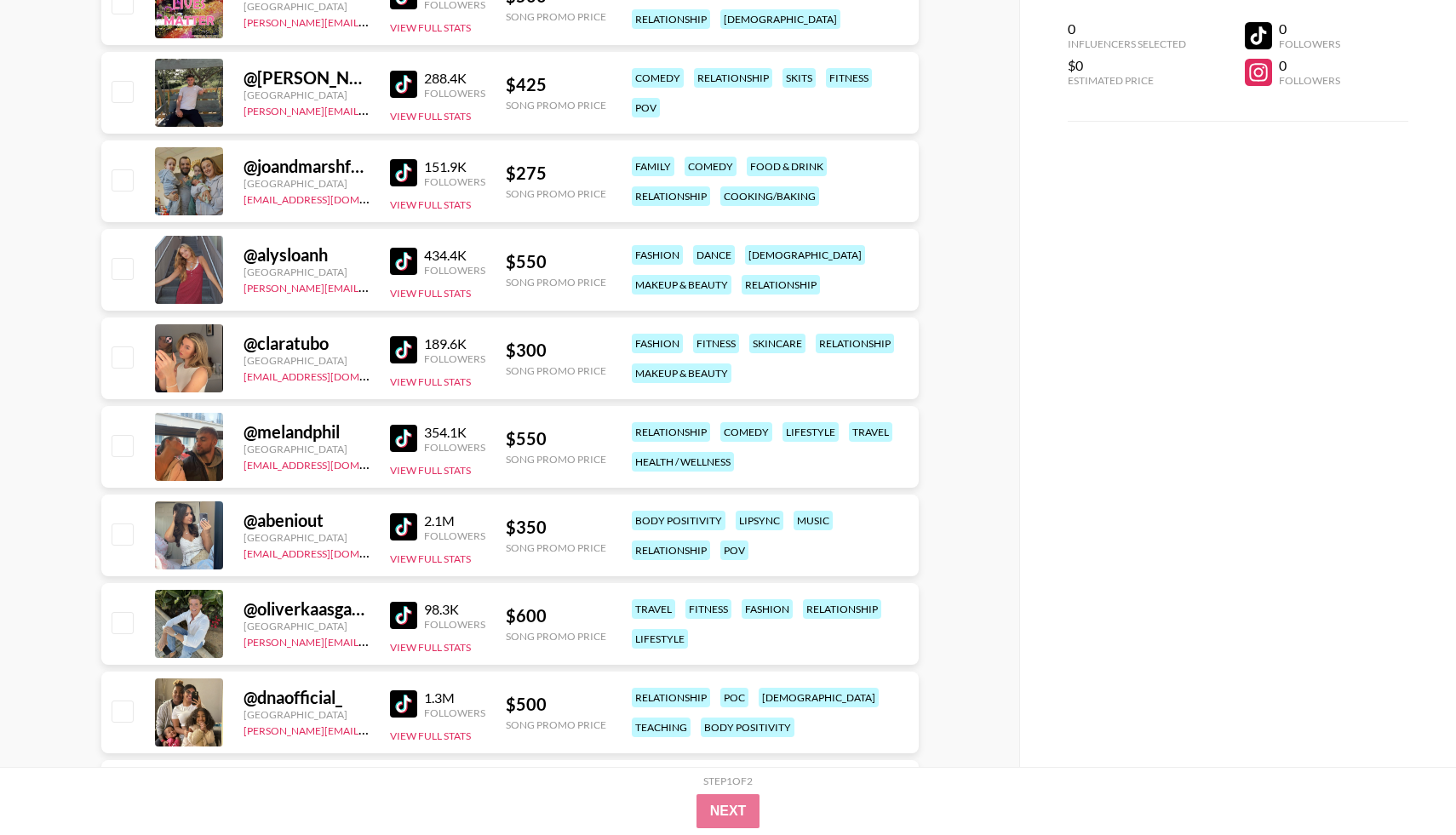
scroll to position [13637, 0]
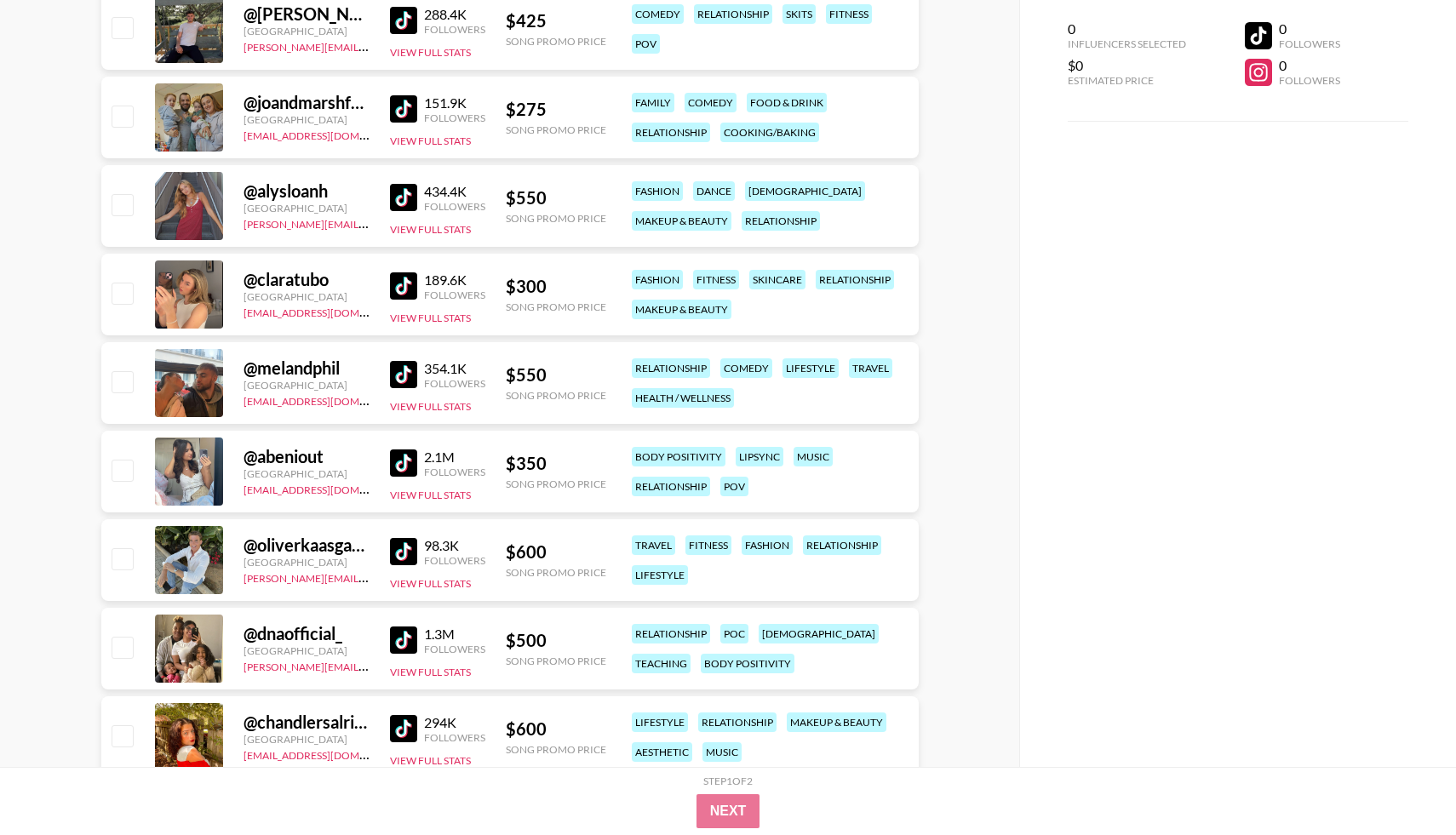
click at [402, 380] on img at bounding box center [404, 375] width 28 height 28
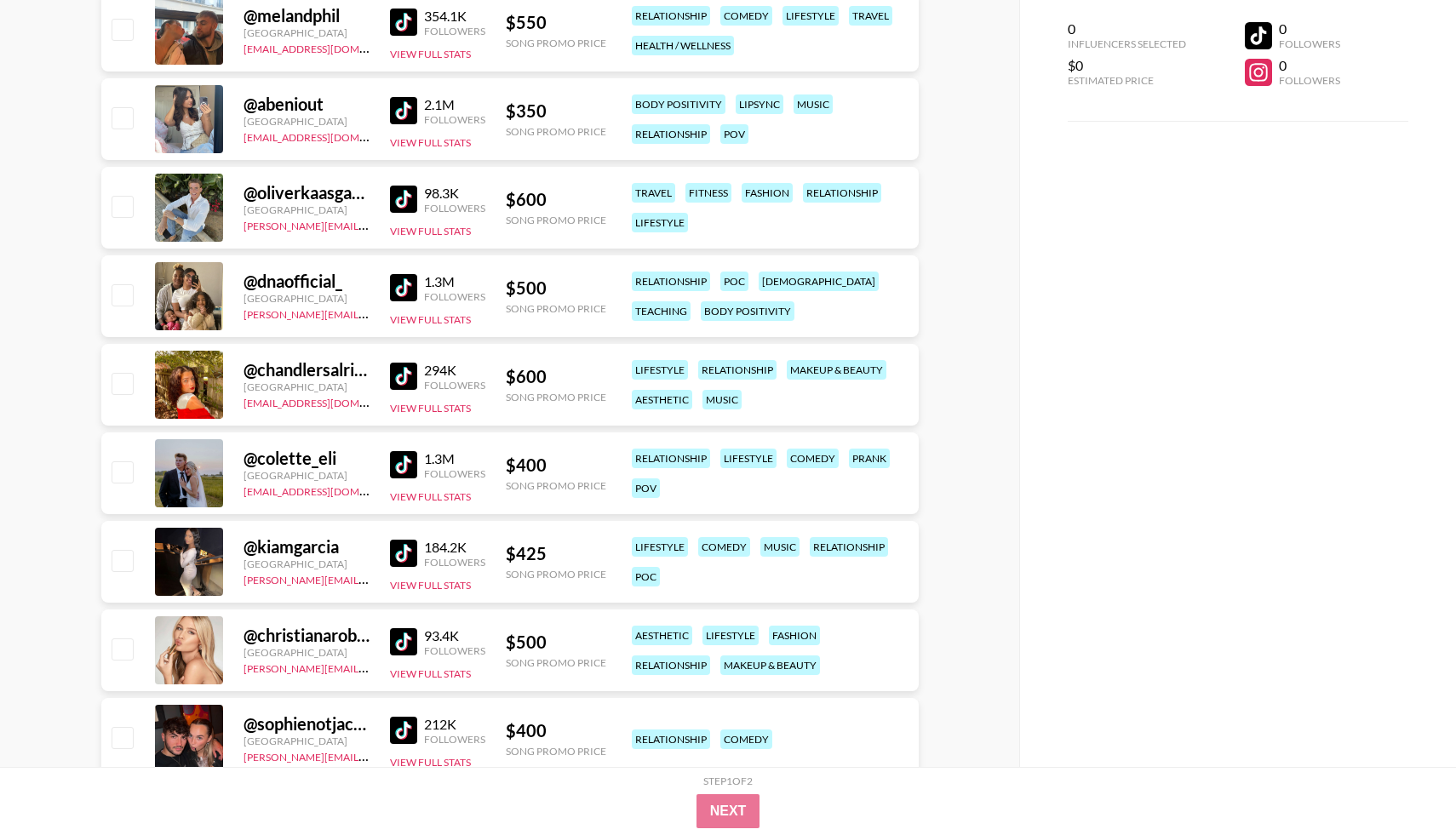
scroll to position [14007, 0]
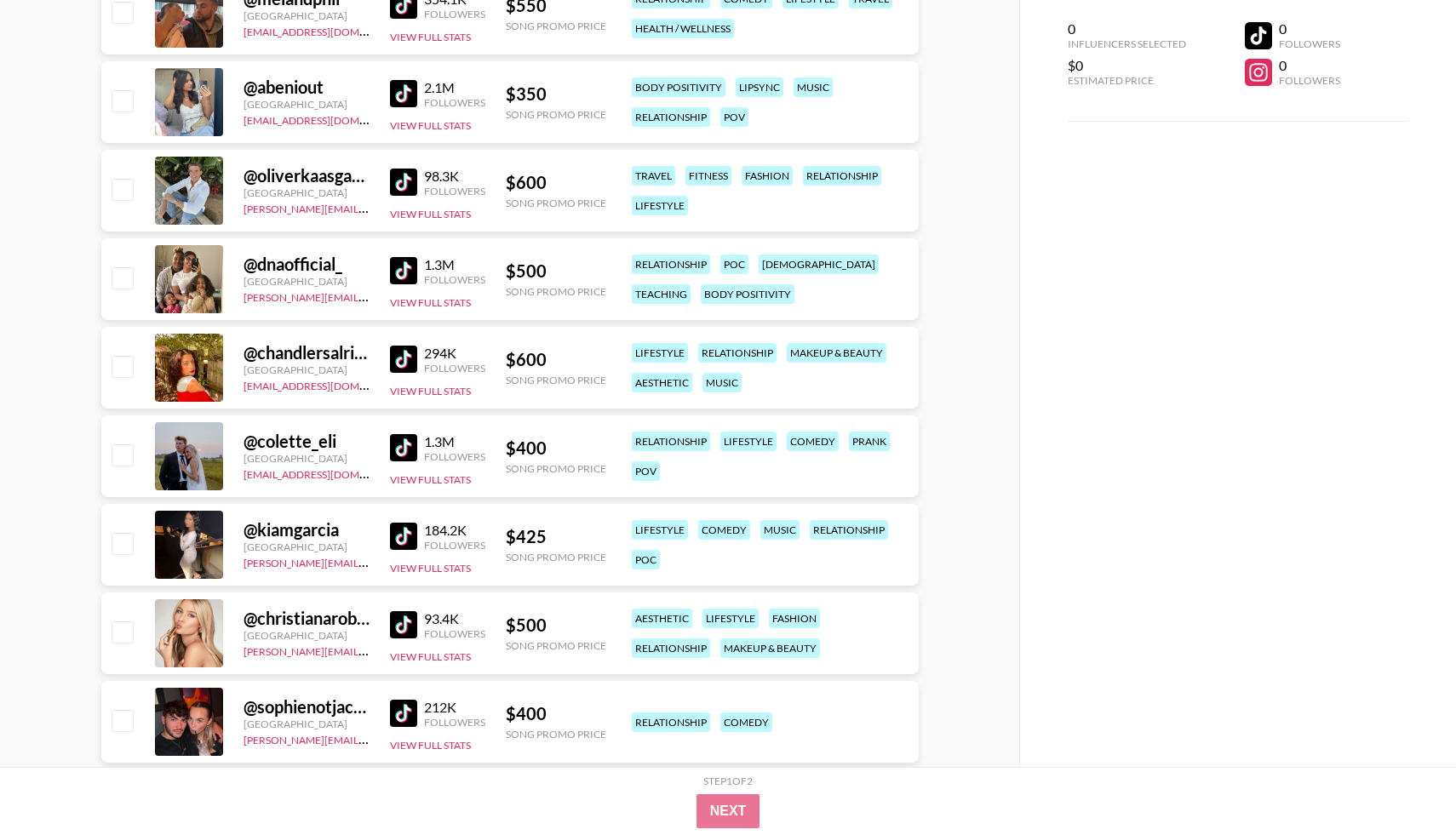
click at [415, 275] on img at bounding box center [404, 271] width 28 height 28
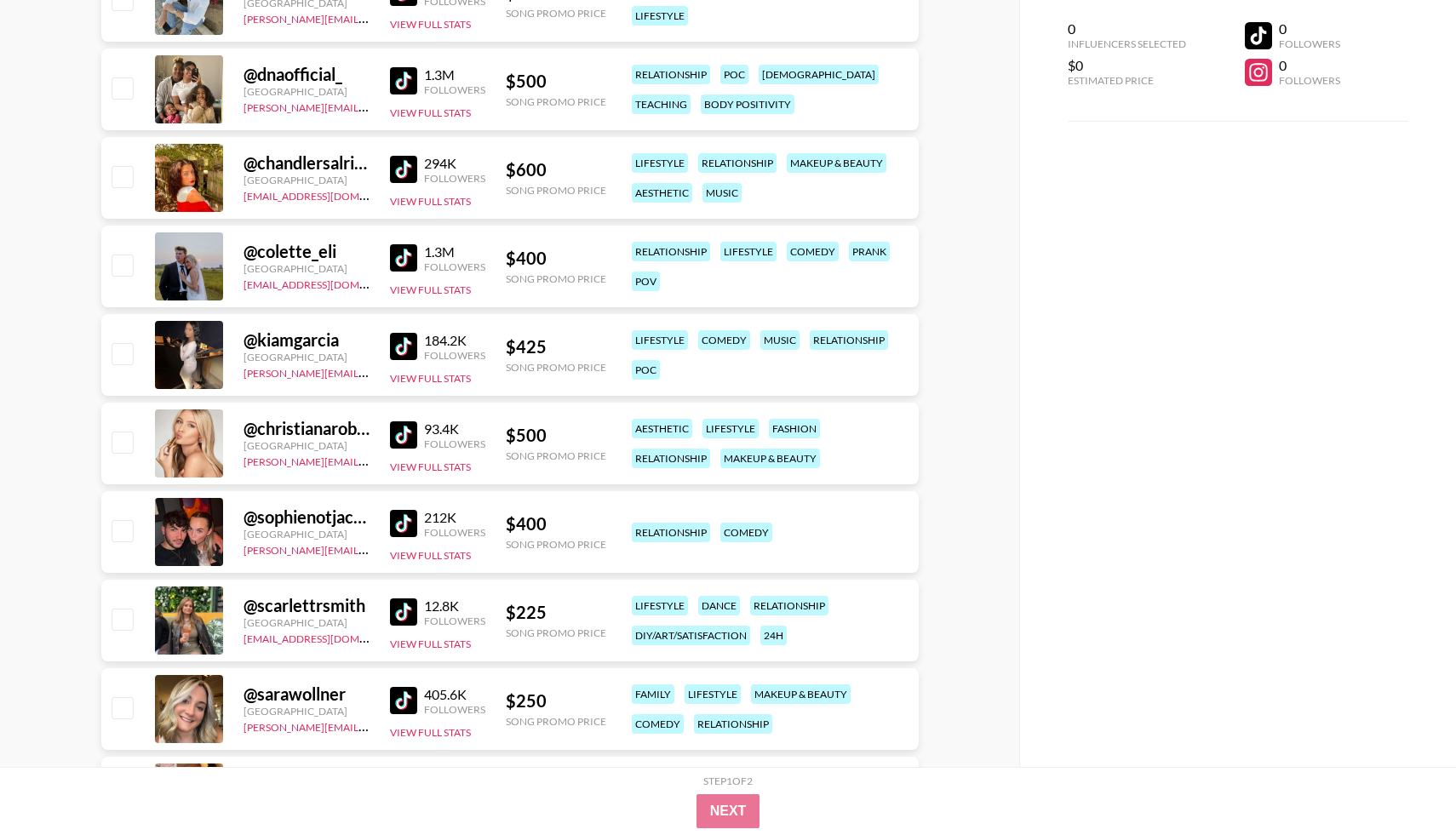
scroll to position [14186, 0]
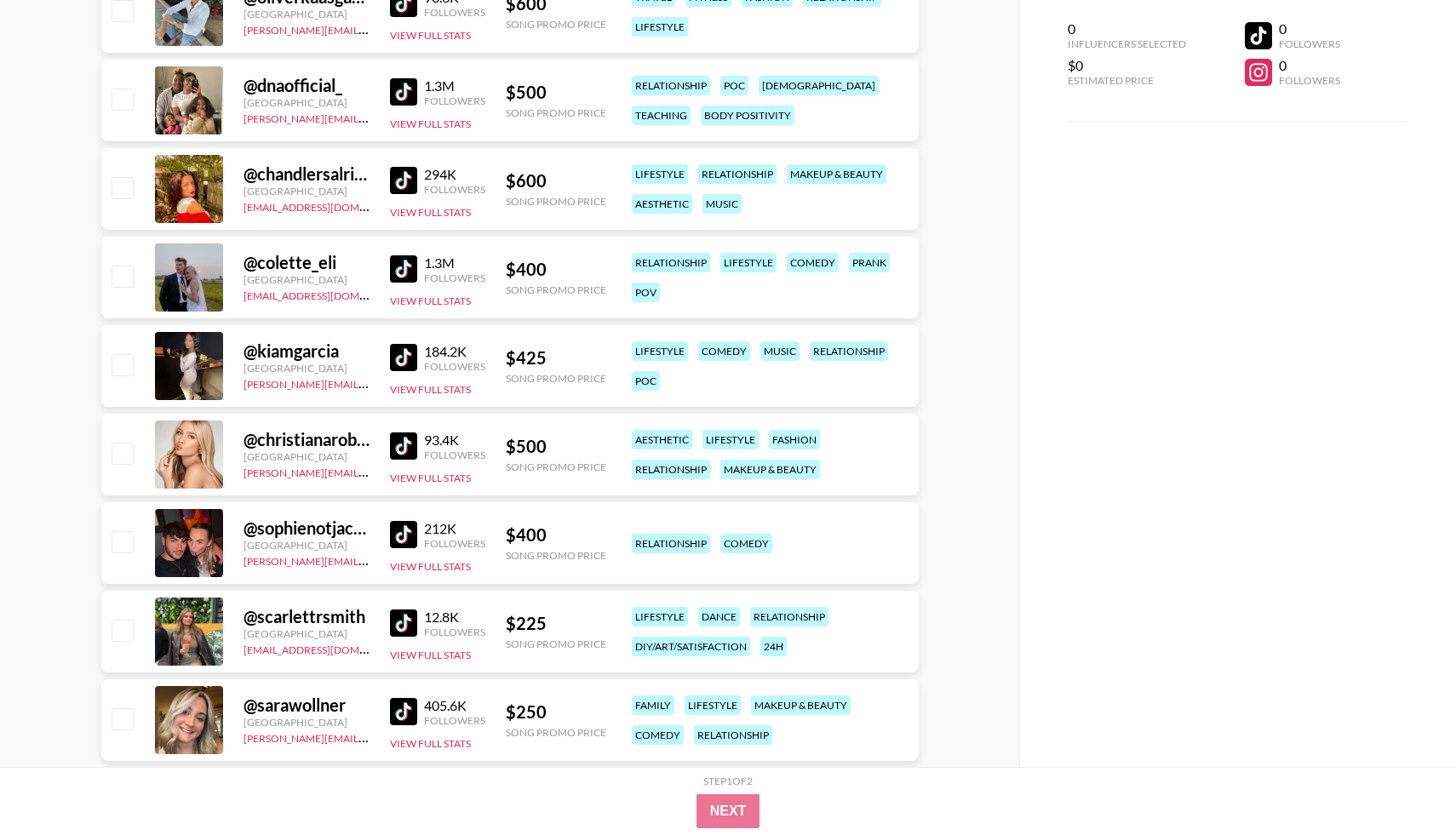
click at [406, 267] on img at bounding box center [404, 269] width 28 height 28
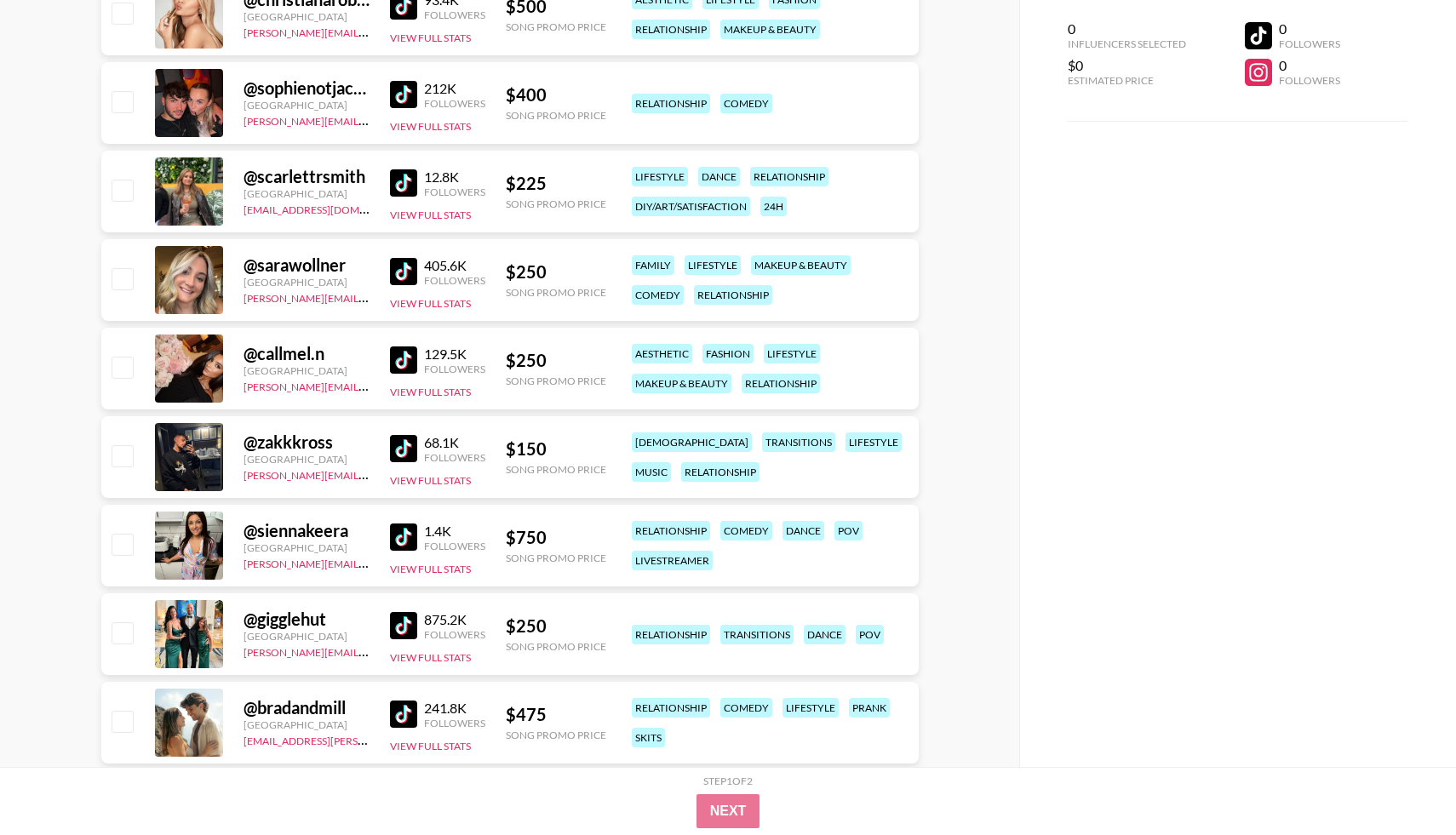
scroll to position [14628, 0]
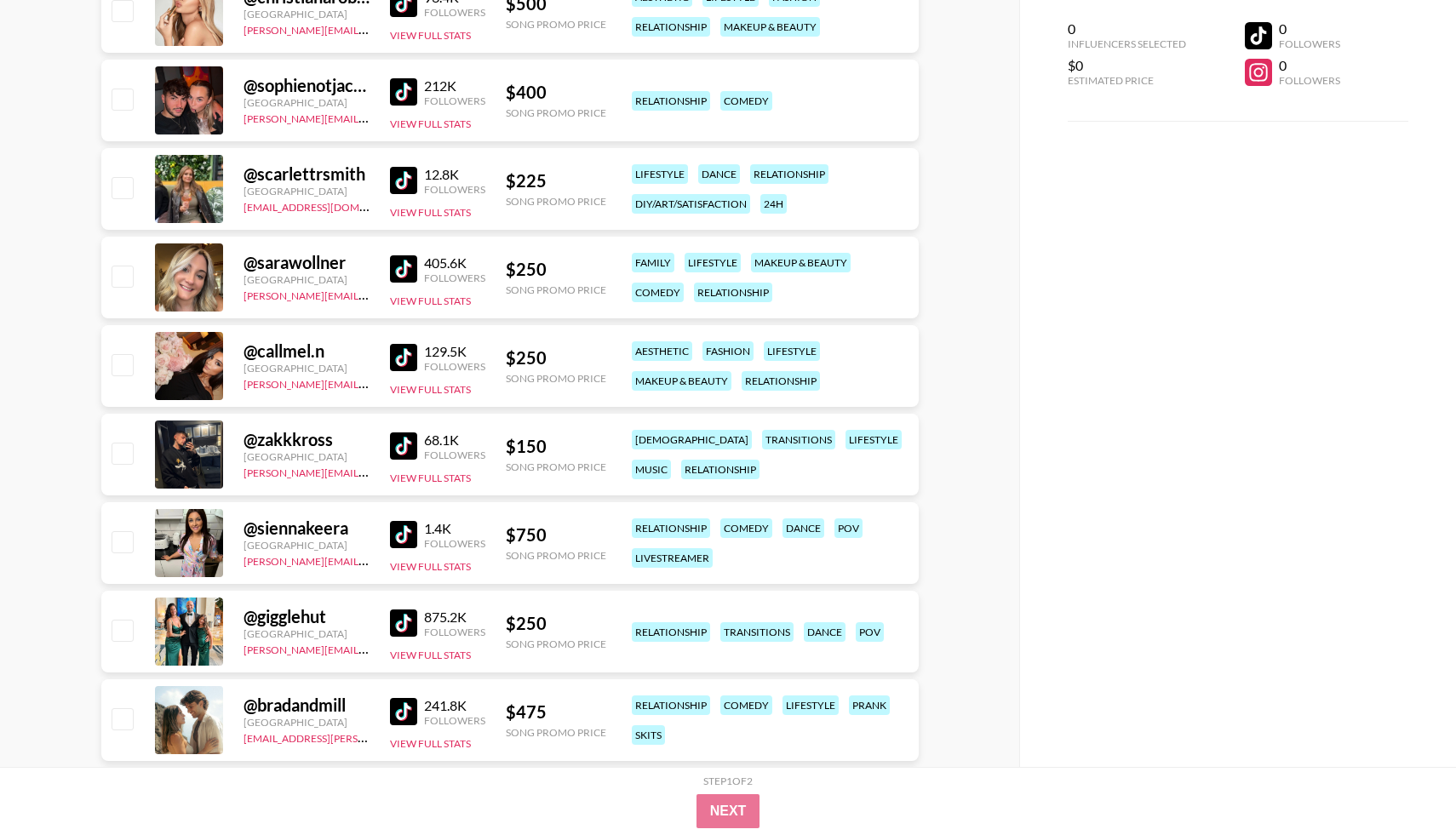
click at [401, 274] on img at bounding box center [404, 269] width 28 height 28
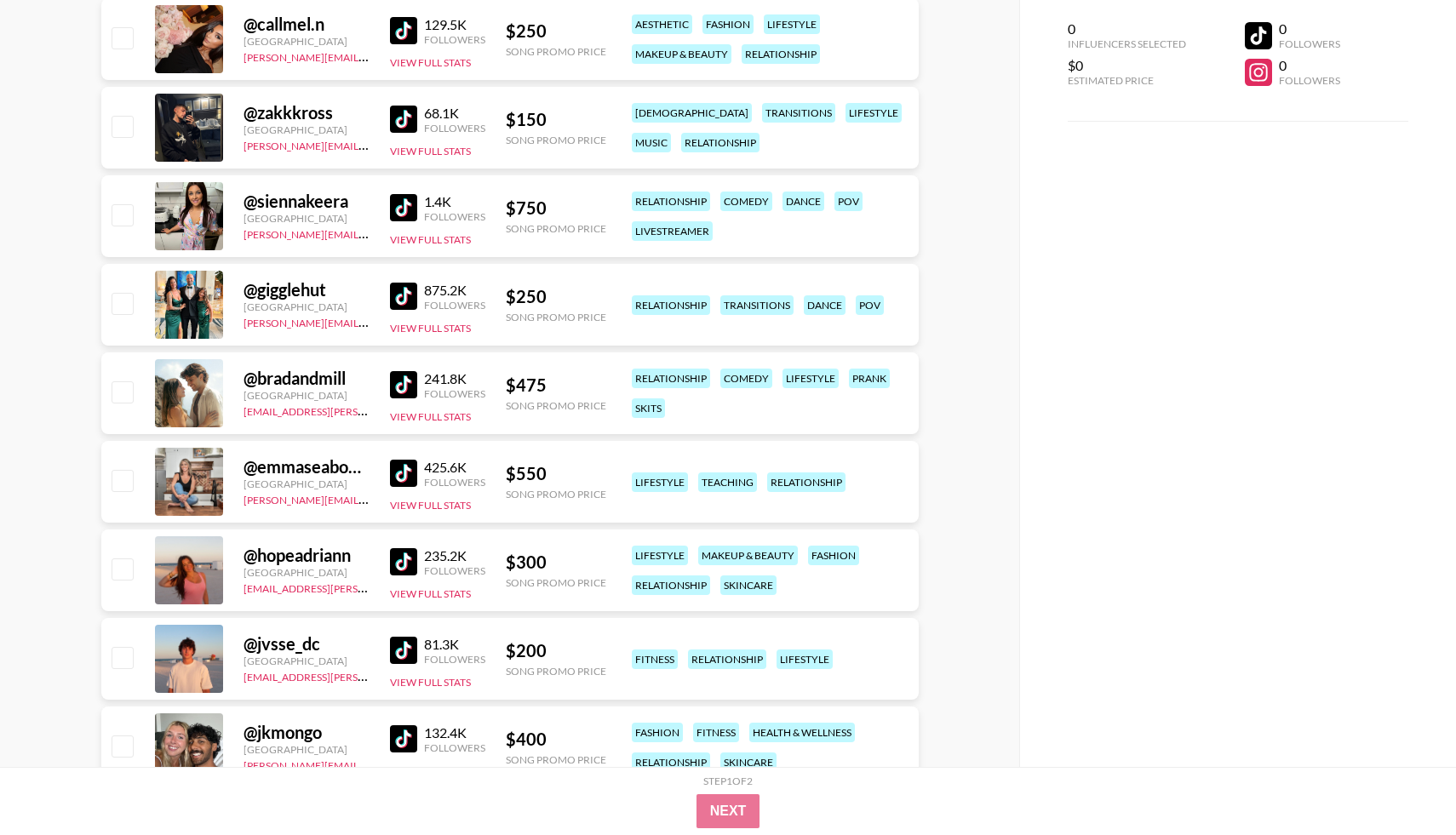
scroll to position [14953, 0]
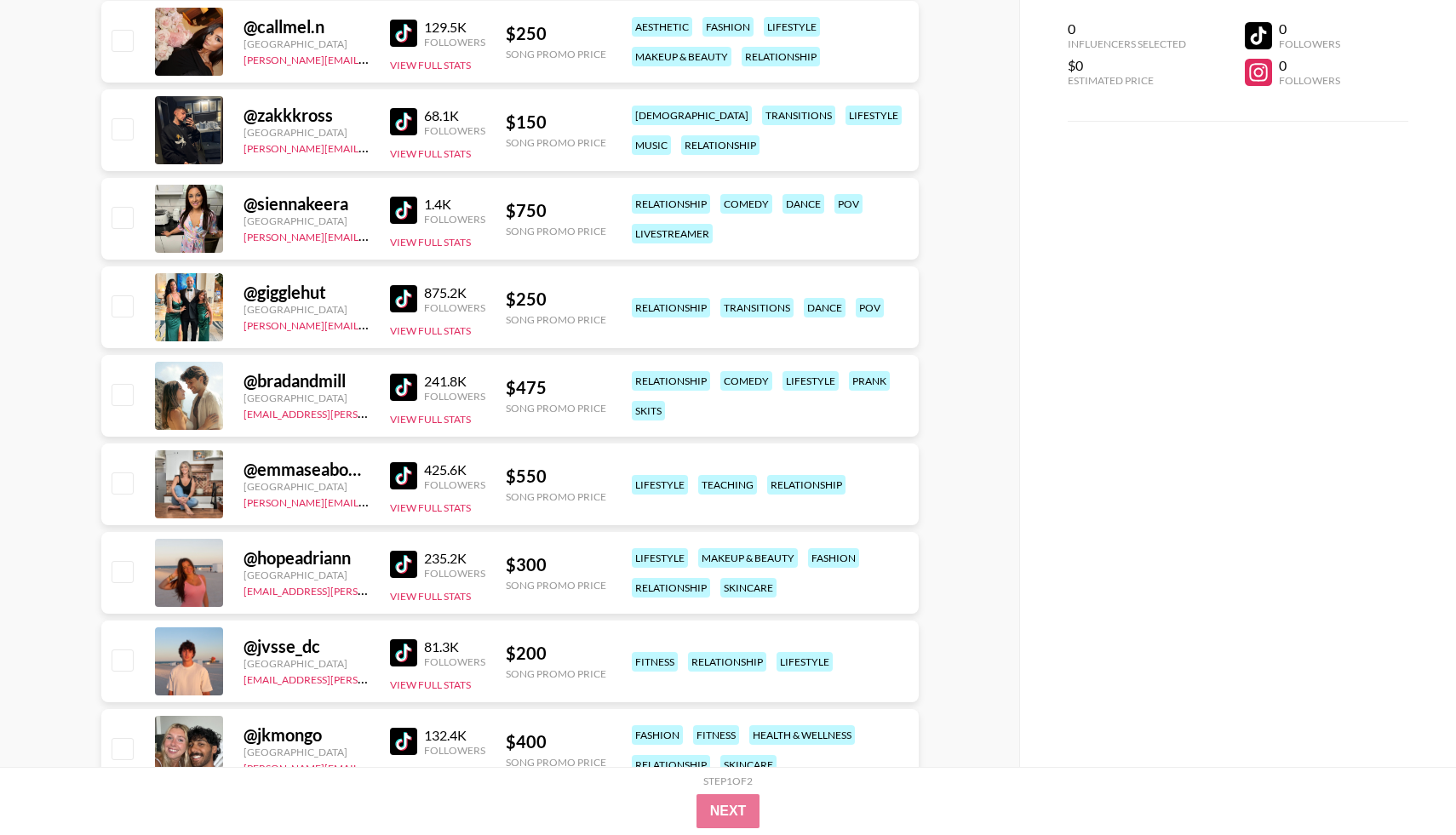
click at [416, 391] on img at bounding box center [404, 388] width 28 height 28
